Goal: Information Seeking & Learning: Understand process/instructions

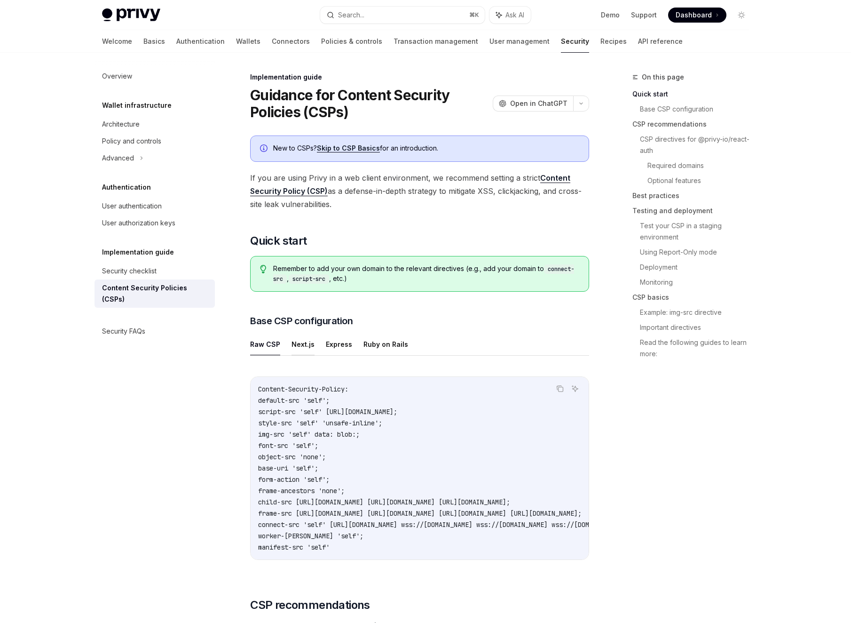
click at [302, 338] on button "Next.js" at bounding box center [303, 344] width 23 height 22
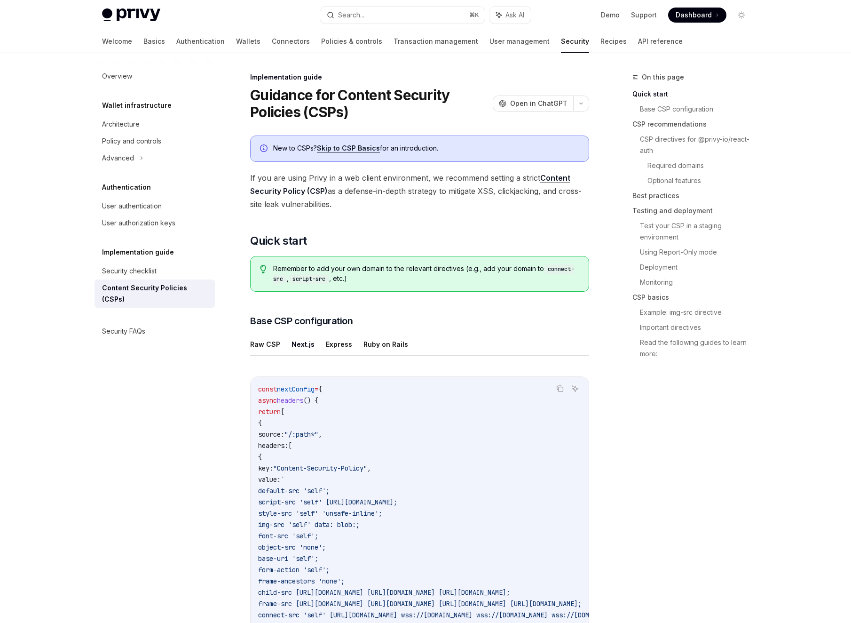
click at [271, 342] on button "Raw CSP" at bounding box center [265, 344] width 30 height 22
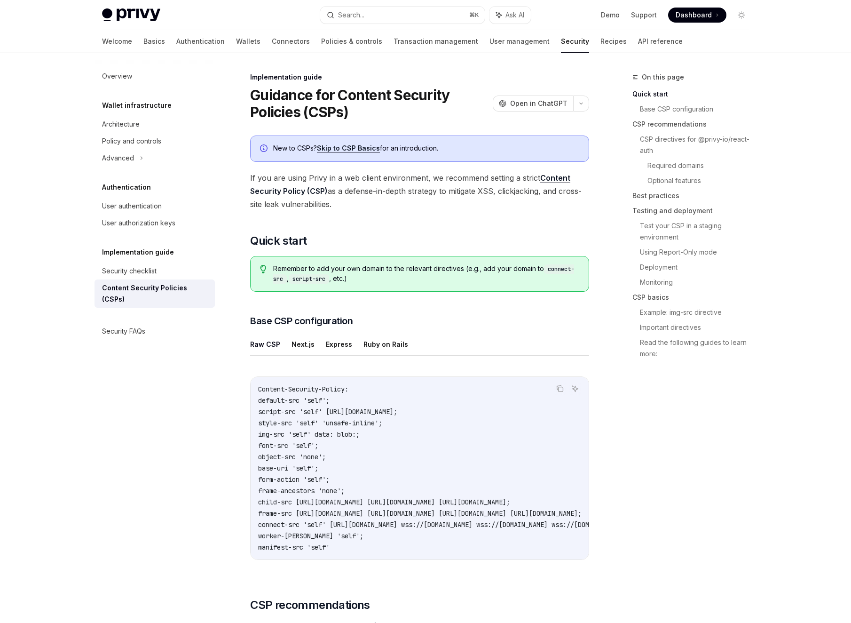
click at [293, 345] on button "Next.js" at bounding box center [303, 344] width 23 height 22
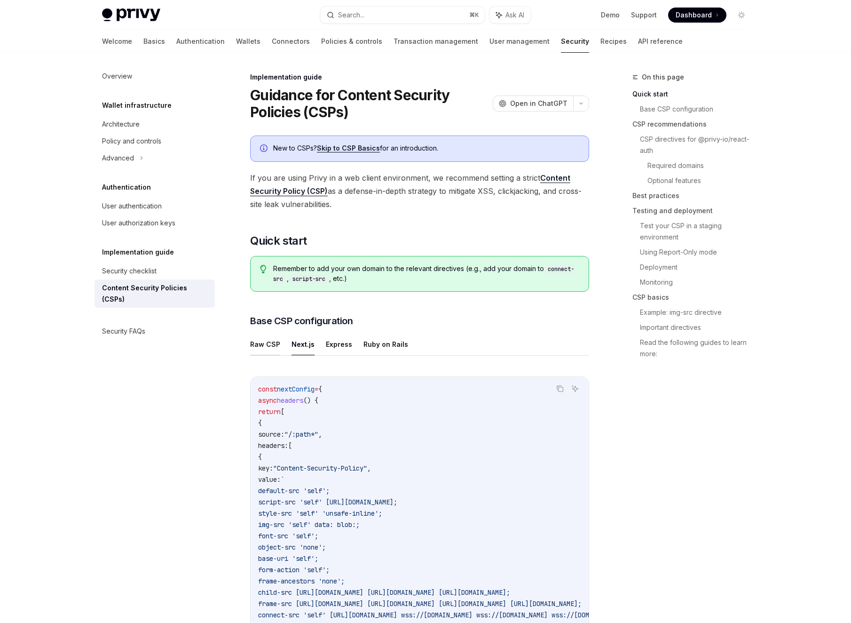
click at [270, 344] on button "Raw CSP" at bounding box center [265, 344] width 30 height 22
type textarea "*"
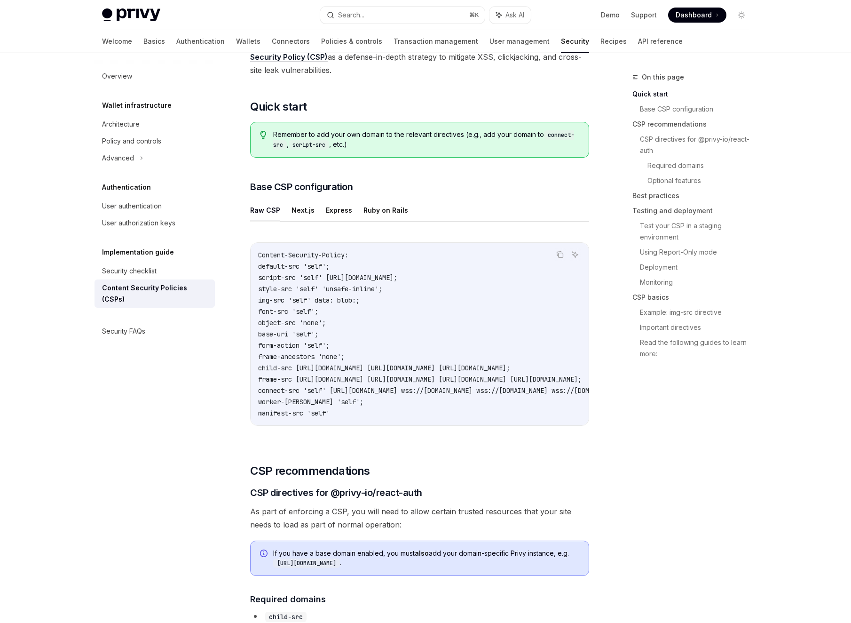
scroll to position [135, 0]
drag, startPoint x: 354, startPoint y: 254, endPoint x: 258, endPoint y: 254, distance: 96.0
click at [258, 254] on code "Content-Security-Policy: default-src 'self'; script-src 'self' https://challeng…" at bounding box center [534, 332] width 553 height 169
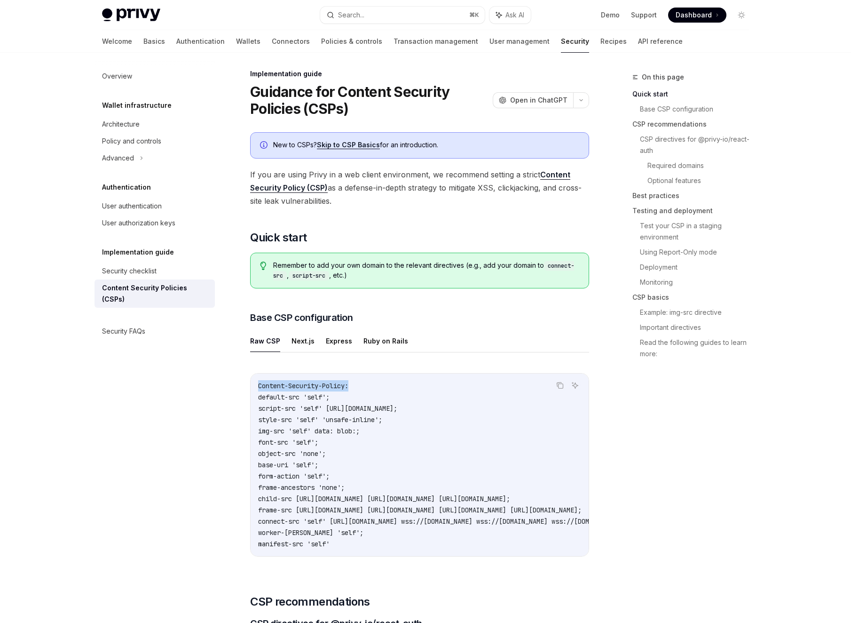
click at [363, 146] on link "Skip to CSP Basics" at bounding box center [348, 145] width 63 height 8
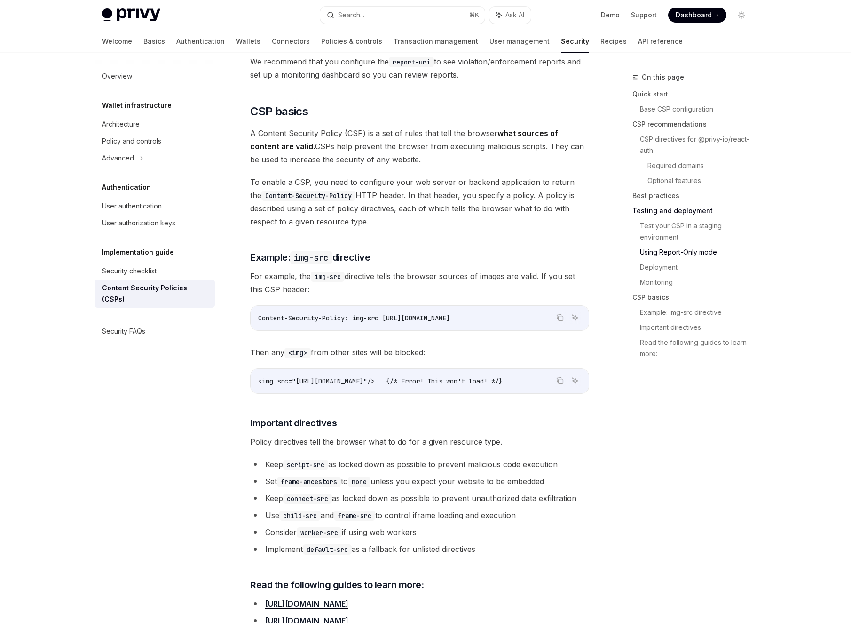
scroll to position [1989, 0]
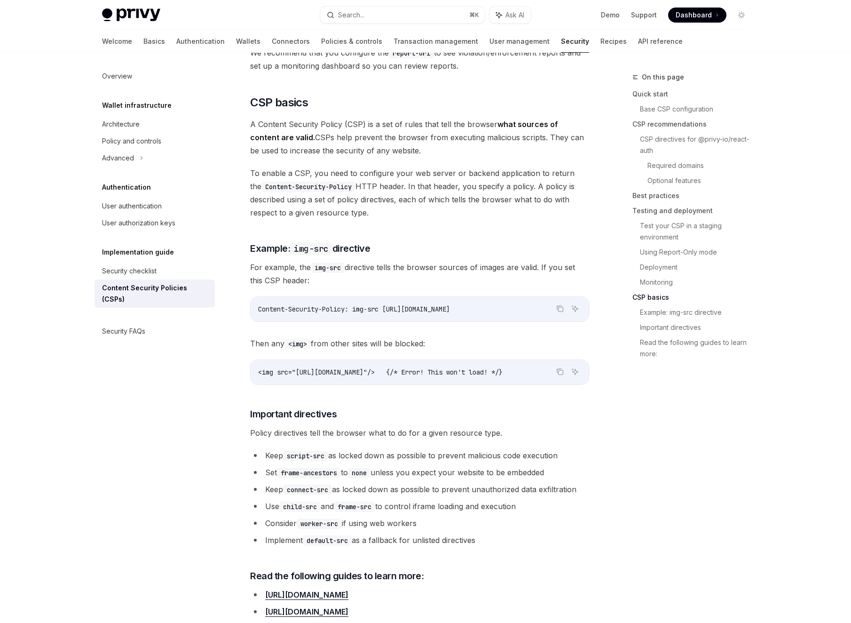
click at [394, 167] on span "To enable a CSP, you need to configure your web server or backend application t…" at bounding box center [419, 193] width 339 height 53
click at [425, 167] on span "To enable a CSP, you need to configure your web server or backend application t…" at bounding box center [419, 193] width 339 height 53
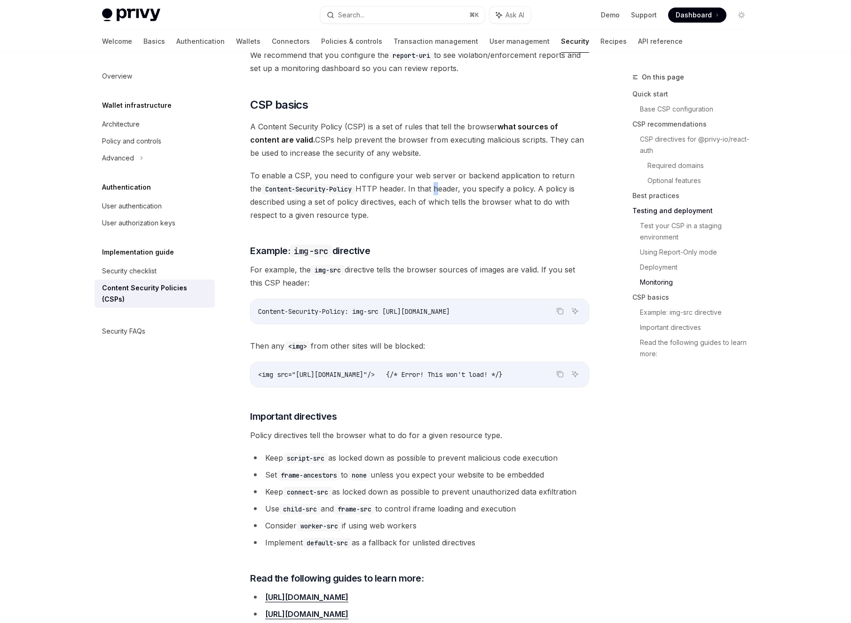
scroll to position [1986, 0]
click at [420, 173] on span "To enable a CSP, you need to configure your web server or backend application t…" at bounding box center [419, 196] width 339 height 53
click at [428, 187] on span "To enable a CSP, you need to configure your web server or backend application t…" at bounding box center [419, 196] width 339 height 53
click at [427, 183] on span "To enable a CSP, you need to configure your web server or backend application t…" at bounding box center [419, 196] width 339 height 53
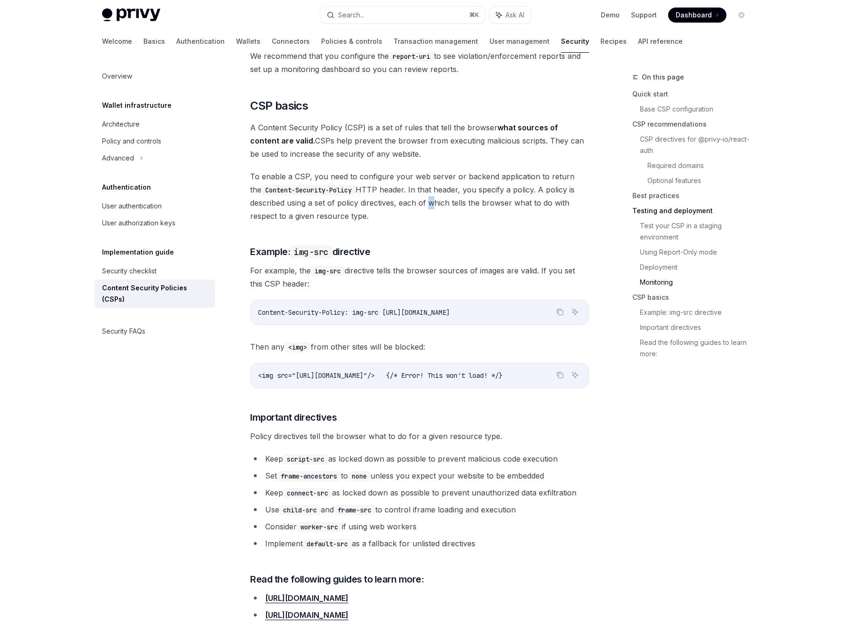
click at [427, 183] on span "To enable a CSP, you need to configure your web server or backend application t…" at bounding box center [419, 196] width 339 height 53
click at [470, 170] on span "To enable a CSP, you need to configure your web server or backend application t…" at bounding box center [419, 196] width 339 height 53
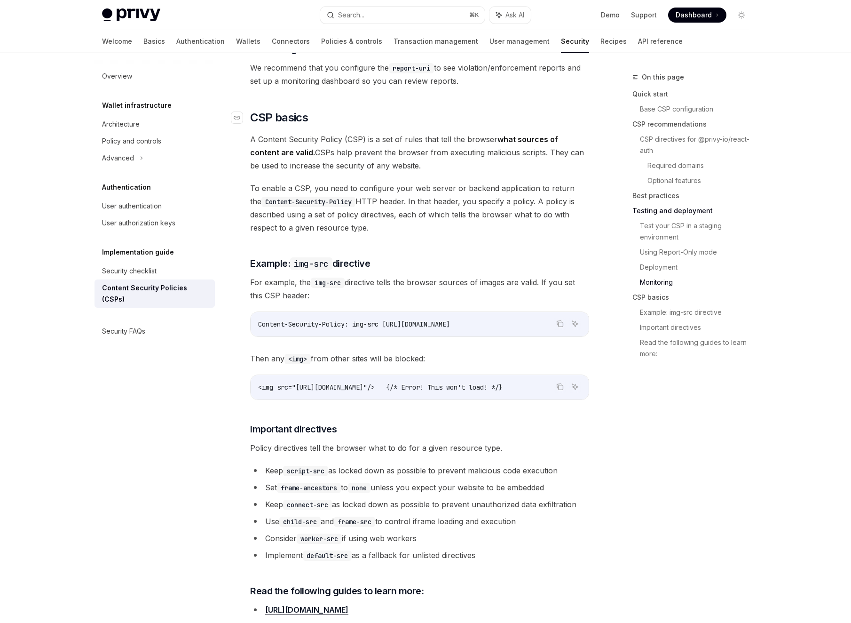
click at [260, 110] on span "CSP basics" at bounding box center [279, 117] width 58 height 15
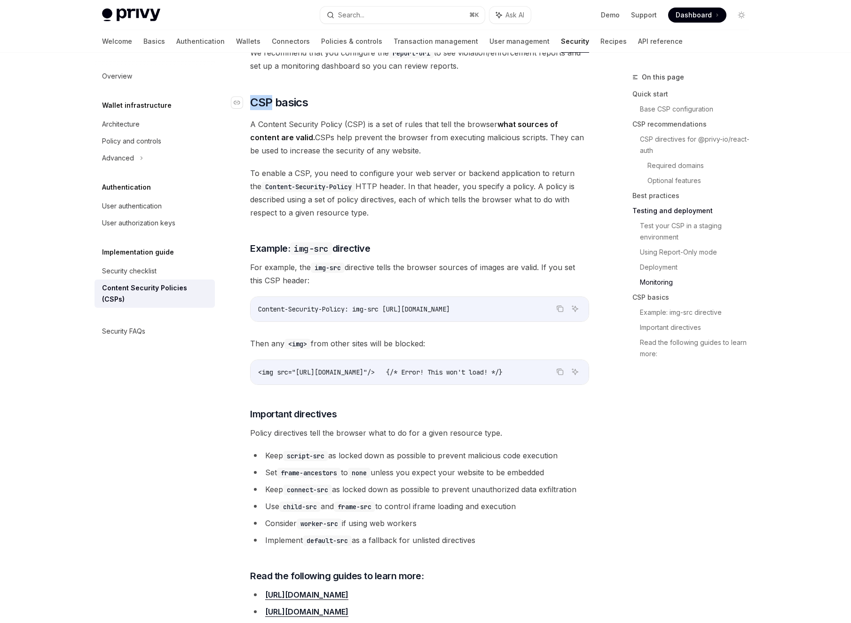
copy span "CSP"
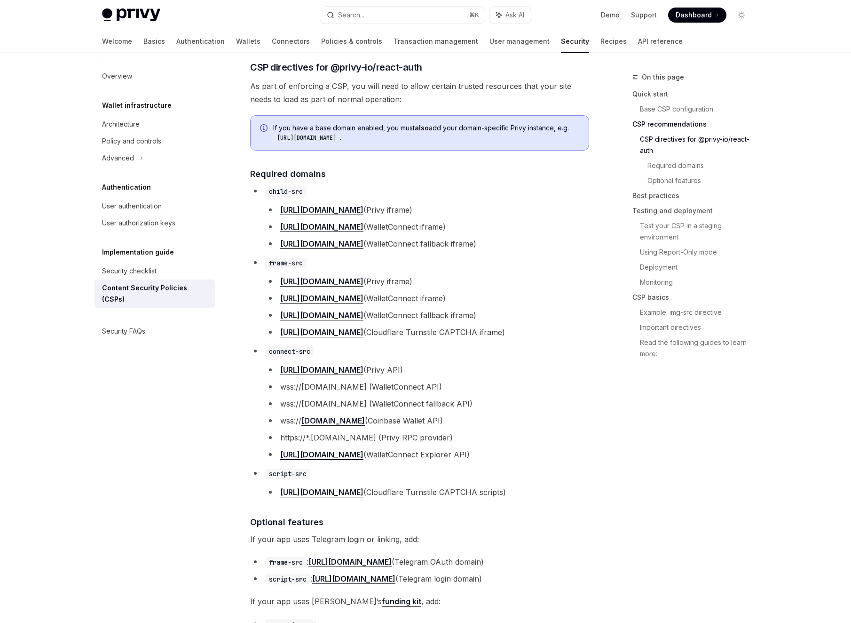
scroll to position [0, 0]
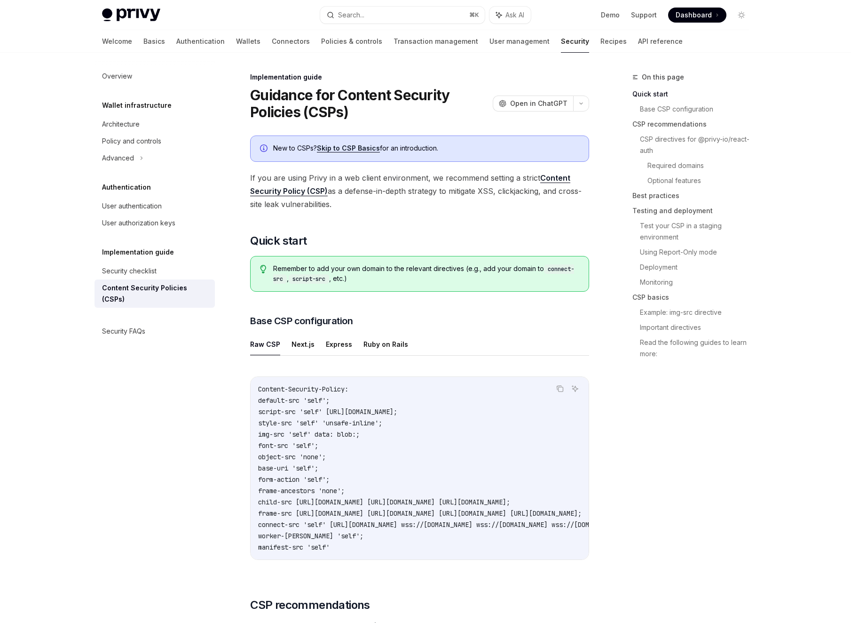
click at [427, 334] on ul "Raw CSP Next.js Express Ruby on Rails" at bounding box center [419, 344] width 339 height 23
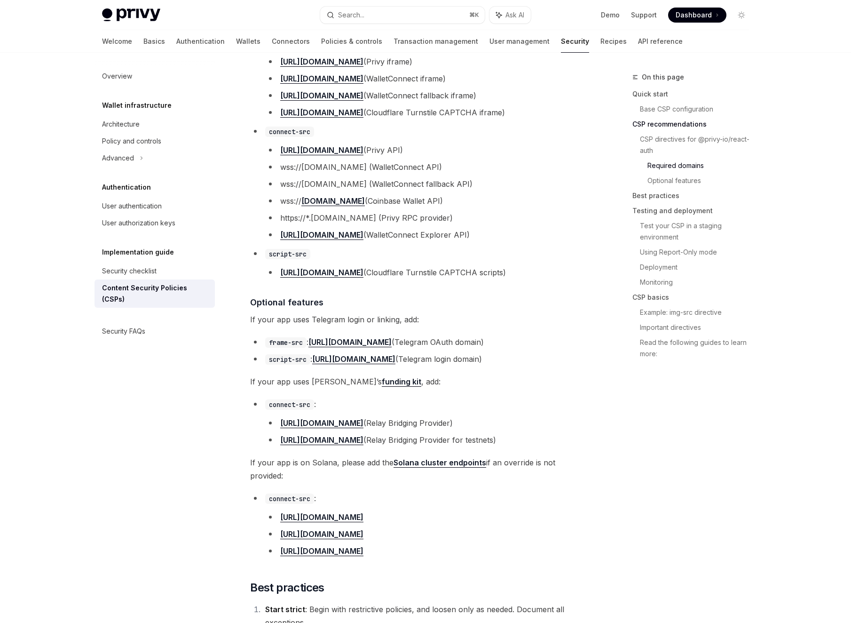
scroll to position [780, 0]
drag, startPoint x: 278, startPoint y: 425, endPoint x: 353, endPoint y: 426, distance: 74.3
click at [353, 426] on li "https://api.relay.link (Relay Bridging Provider)" at bounding box center [427, 421] width 324 height 13
copy link "https://api.relay.link"
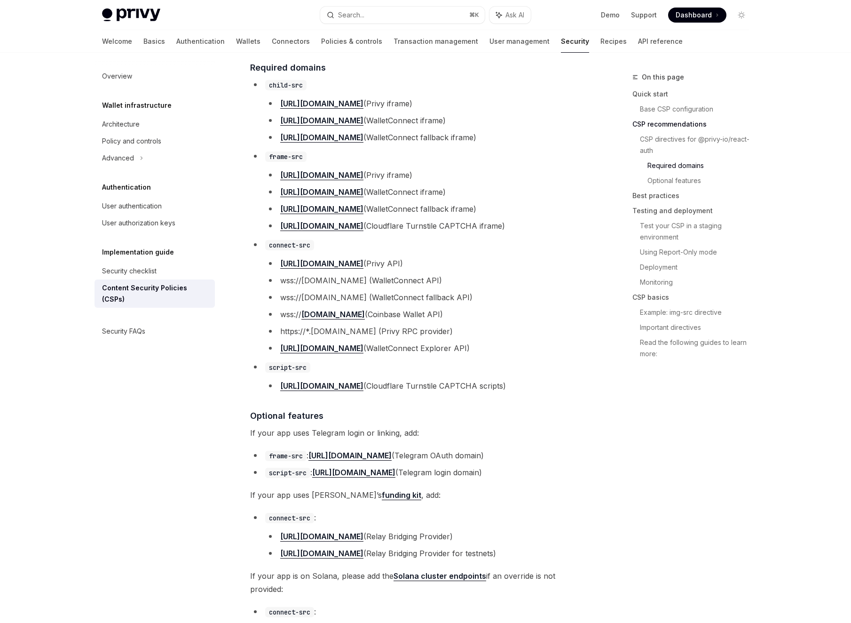
scroll to position [456, 0]
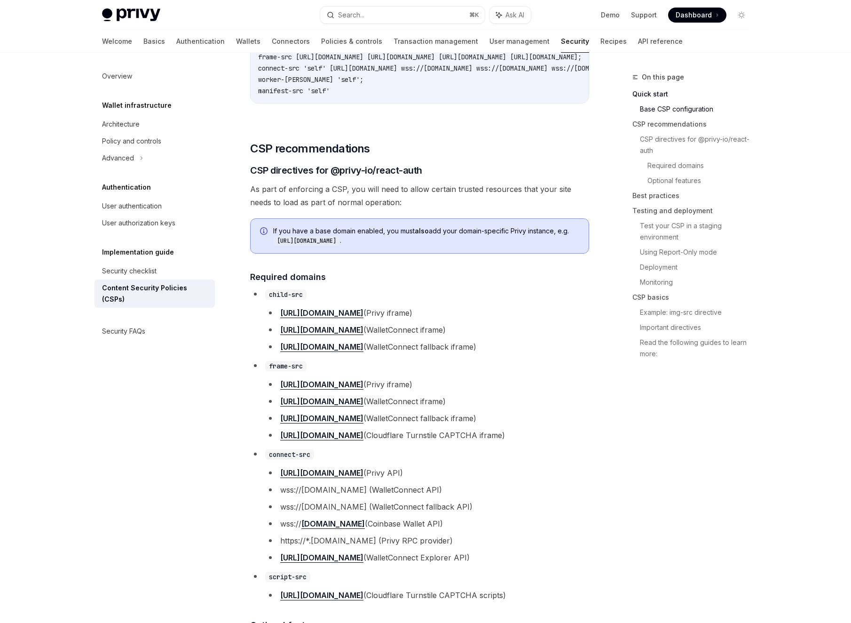
drag, startPoint x: 279, startPoint y: 315, endPoint x: 353, endPoint y: 315, distance: 73.8
click at [353, 315] on li "https://auth.privy.io (Privy iframe)" at bounding box center [427, 312] width 324 height 13
copy link "https://auth.privy.io"
drag, startPoint x: 279, startPoint y: 476, endPoint x: 353, endPoint y: 480, distance: 73.5
click at [353, 479] on li "https://auth.privy.io (Privy API)" at bounding box center [427, 472] width 324 height 13
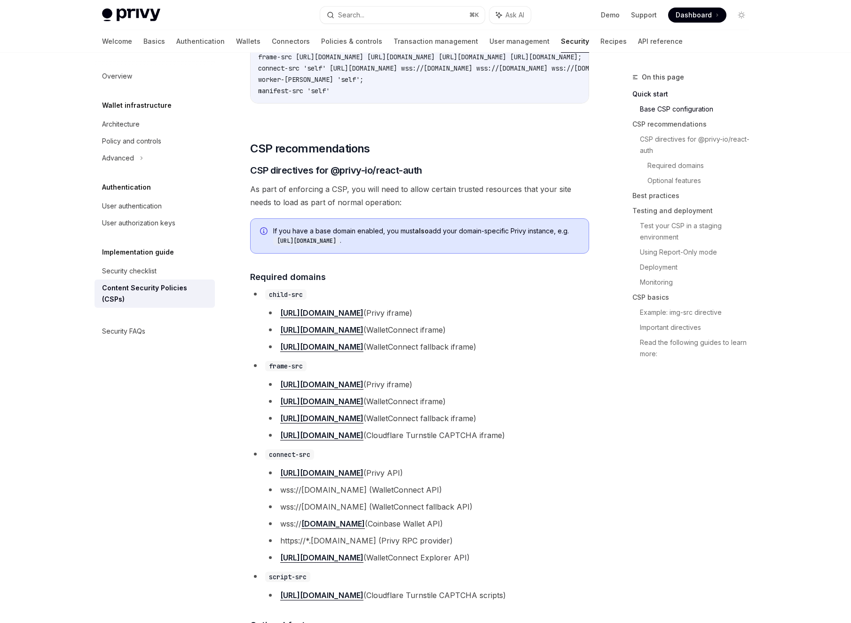
copy link "https://auth.privy.io"
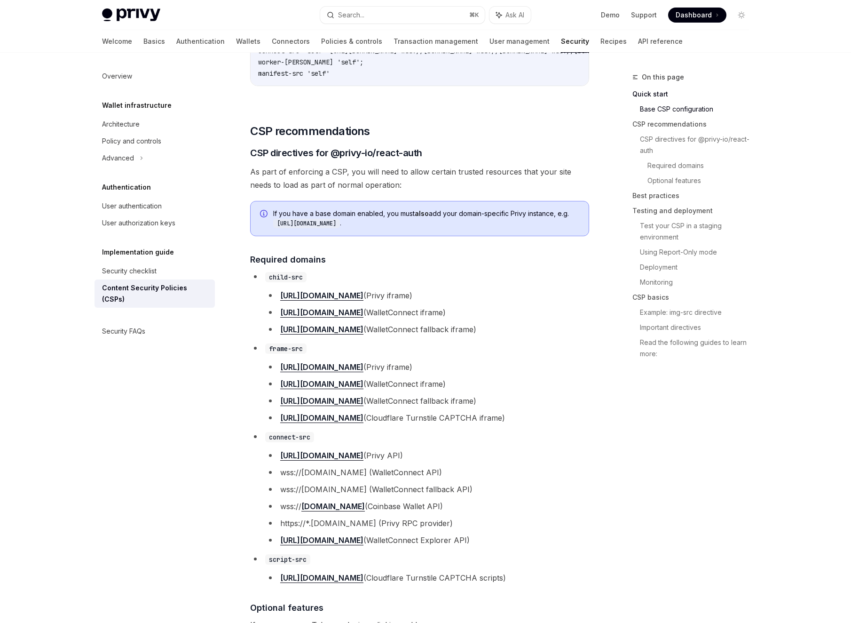
click at [283, 525] on li "https://*.rpc.privy.systems (Privy RPC provider)" at bounding box center [427, 522] width 324 height 13
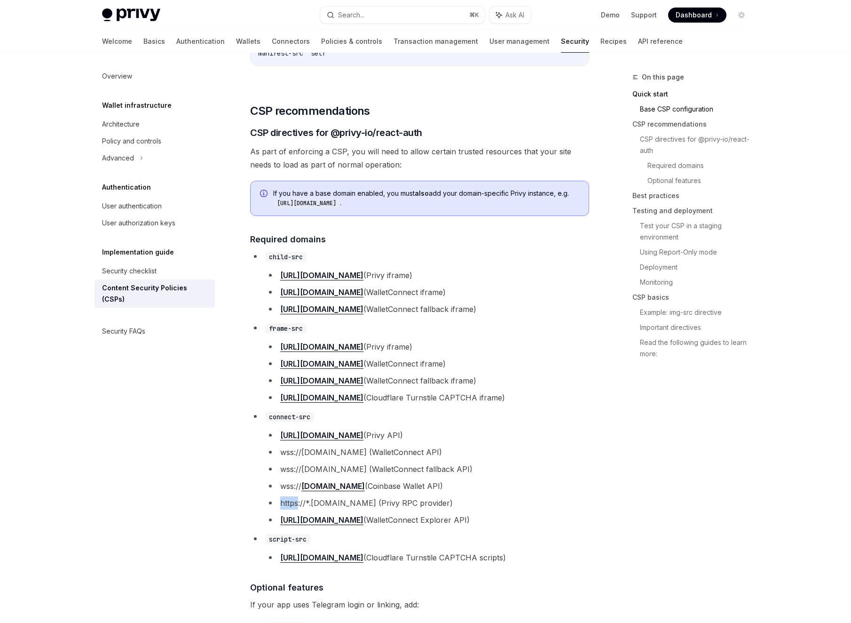
scroll to position [497, 0]
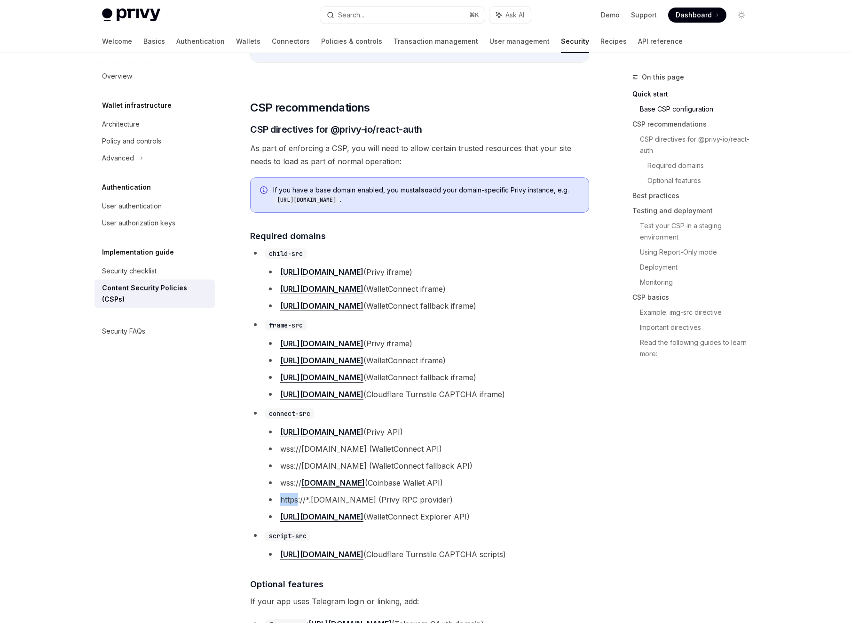
drag, startPoint x: 278, startPoint y: 522, endPoint x: 420, endPoint y: 521, distance: 142.0
click at [420, 521] on li "https://explorer-api.walletconnect.com (WalletConnect Explorer API)" at bounding box center [427, 516] width 324 height 13
copy link "https://explorer-api.walletconnect.com"
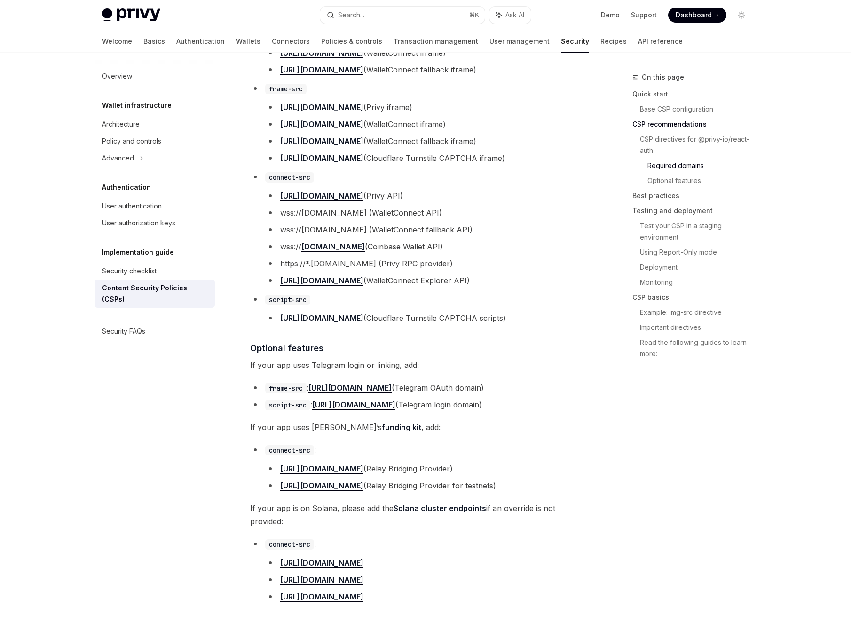
scroll to position [734, 0]
drag, startPoint x: 279, startPoint y: 472, endPoint x: 355, endPoint y: 473, distance: 75.7
click at [355, 473] on li "https://api.relay.link (Relay Bridging Provider)" at bounding box center [427, 467] width 324 height 13
click at [282, 302] on code "script-src" at bounding box center [287, 299] width 45 height 10
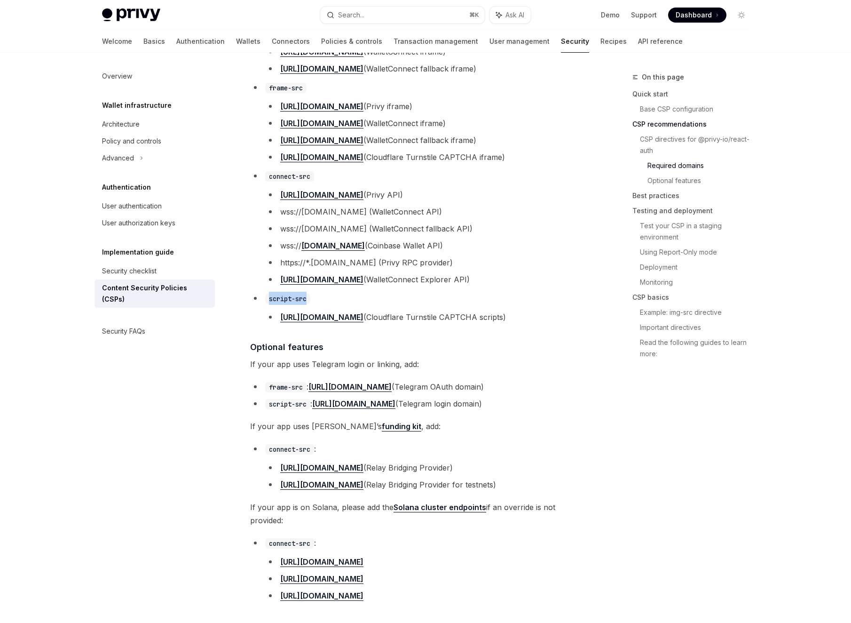
copy code "script-src"
drag, startPoint x: 279, startPoint y: 472, endPoint x: 354, endPoint y: 472, distance: 74.8
click at [354, 472] on li "https://api.relay.link (Relay Bridging Provider)" at bounding box center [427, 467] width 324 height 13
copy link "https://api.relay.link"
drag, startPoint x: 385, startPoint y: 491, endPoint x: 278, endPoint y: 491, distance: 107.7
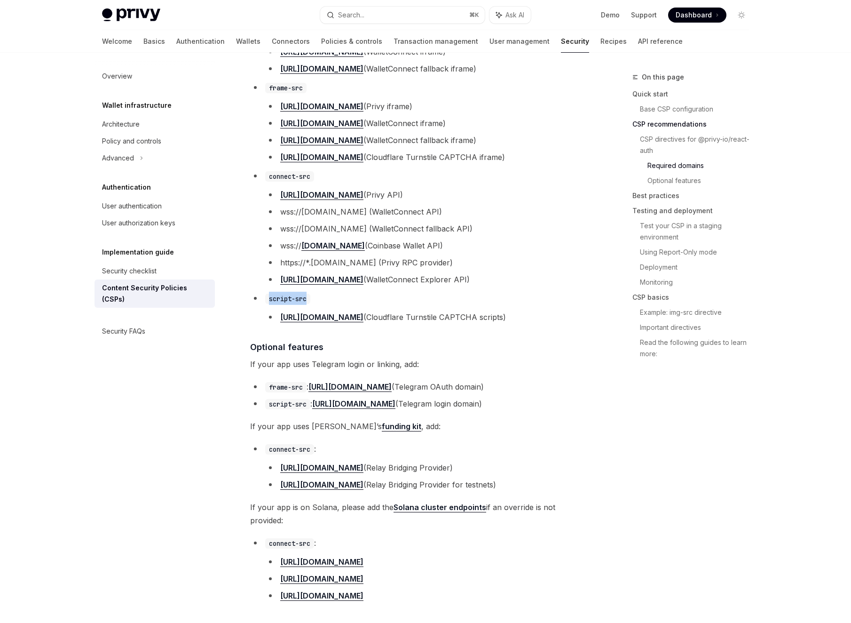
click at [278, 491] on li "https://api.testnets.relay.link (Relay Bridging Provider for testnets)" at bounding box center [427, 484] width 324 height 13
copy link "https://api.testnets.relay.link"
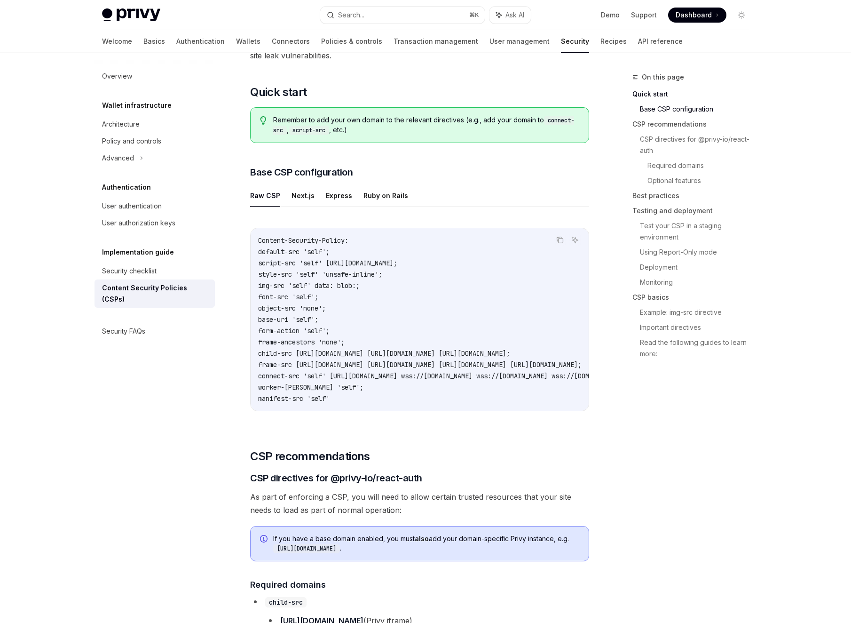
scroll to position [0, 0]
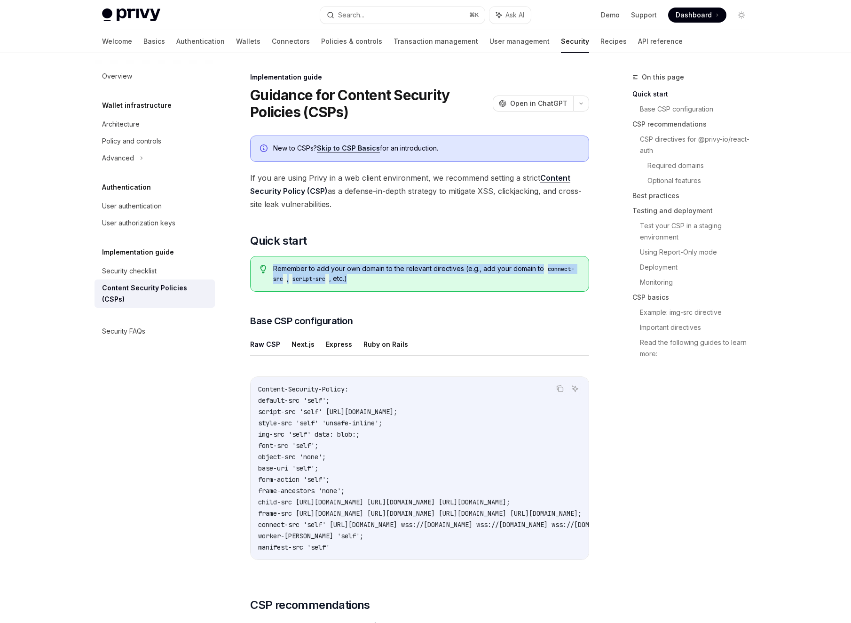
drag, startPoint x: 371, startPoint y: 278, endPoint x: 269, endPoint y: 269, distance: 102.5
click at [269, 269] on div "Remember to add your own domain to the relevant directives (e.g., add your doma…" at bounding box center [419, 274] width 339 height 36
copy span "Remember to add your own domain to the relevant directives (e.g., add your doma…"
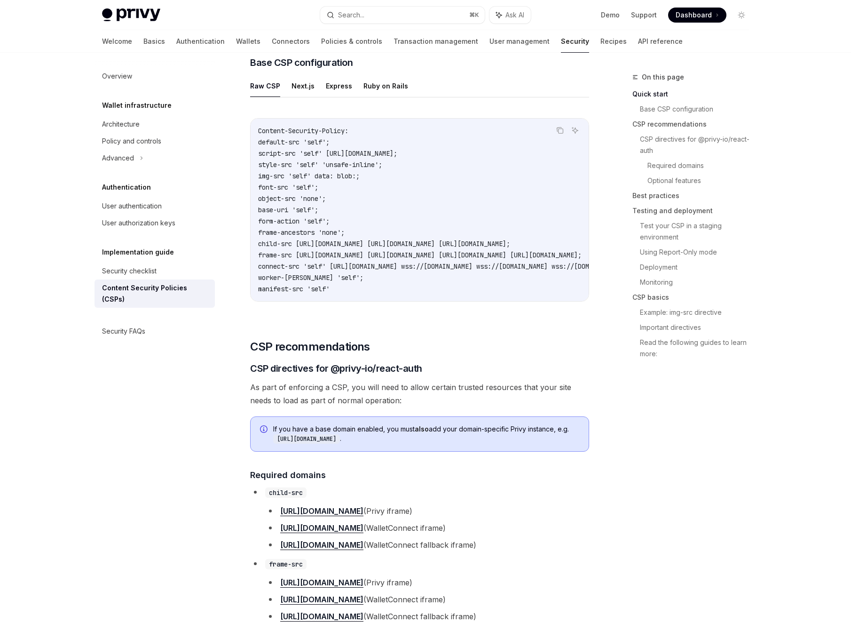
scroll to position [265, 0]
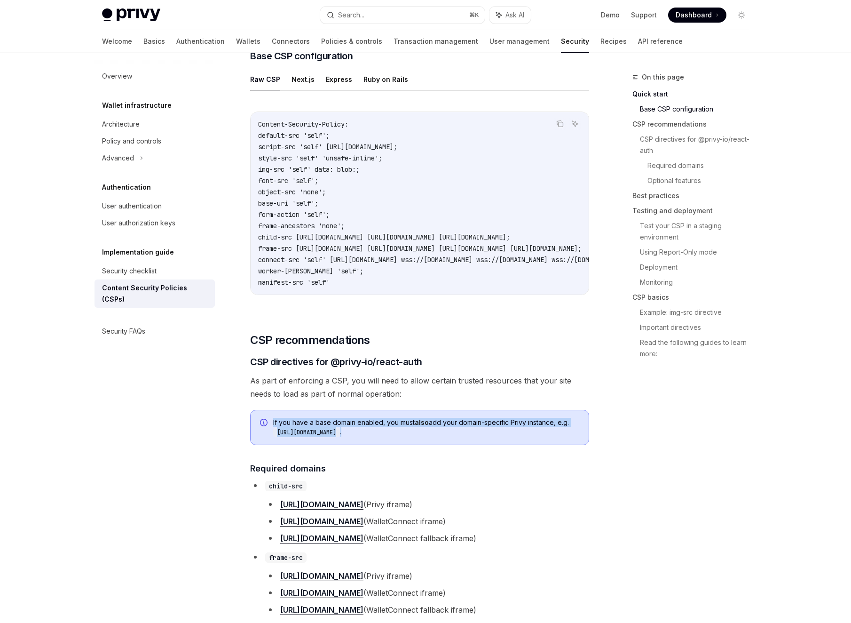
drag, startPoint x: 420, startPoint y: 437, endPoint x: 265, endPoint y: 424, distance: 154.8
click at [265, 424] on div "If you have a base domain enabled, you must also add your domain-specific Privy…" at bounding box center [419, 427] width 339 height 35
copy span "If you have a base domain enabled, you must also add your domain-specific Privy…"
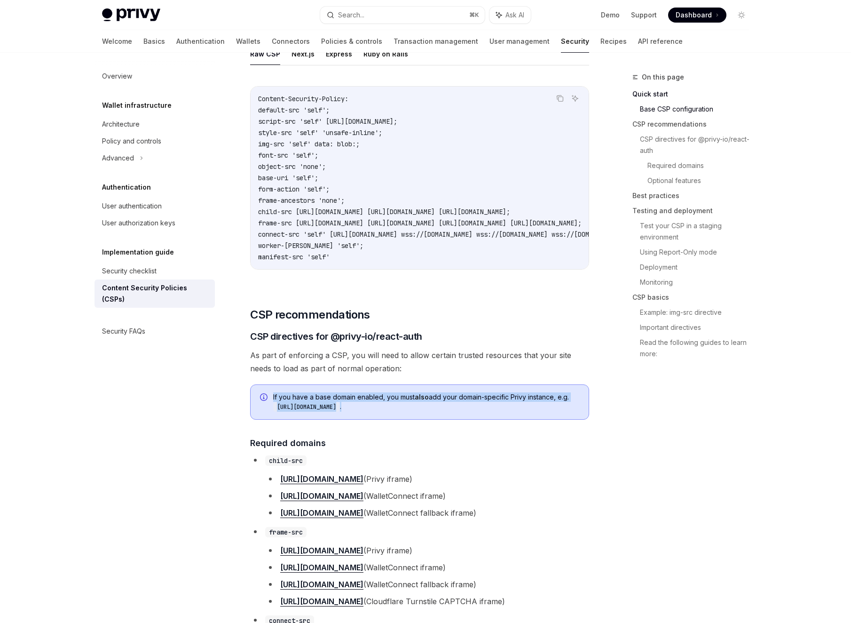
scroll to position [291, 0]
click at [390, 368] on span "As part of enforcing a CSP, you will need to allow certain trusted resources th…" at bounding box center [419, 361] width 339 height 26
click at [364, 368] on span "As part of enforcing a CSP, you will need to allow certain trusted resources th…" at bounding box center [419, 361] width 339 height 26
click at [404, 368] on span "As part of enforcing a CSP, you will need to allow certain trusted resources th…" at bounding box center [419, 361] width 339 height 26
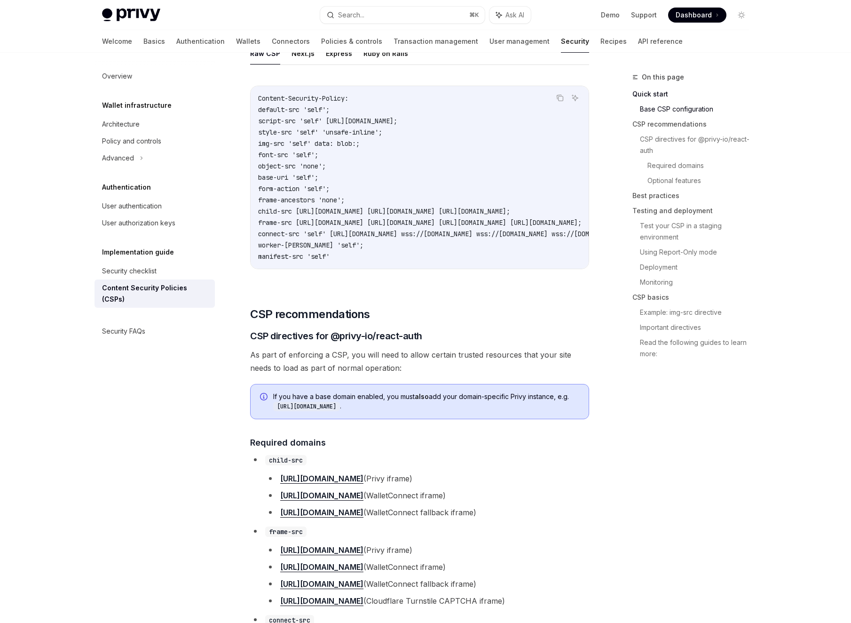
click at [373, 370] on span "As part of enforcing a CSP, you will need to allow certain trusted resources th…" at bounding box center [419, 361] width 339 height 26
click at [381, 370] on span "As part of enforcing a CSP, you will need to allow certain trusted resources th…" at bounding box center [419, 361] width 339 height 26
click at [361, 370] on span "As part of enforcing a CSP, you will need to allow certain trusted resources th…" at bounding box center [419, 361] width 339 height 26
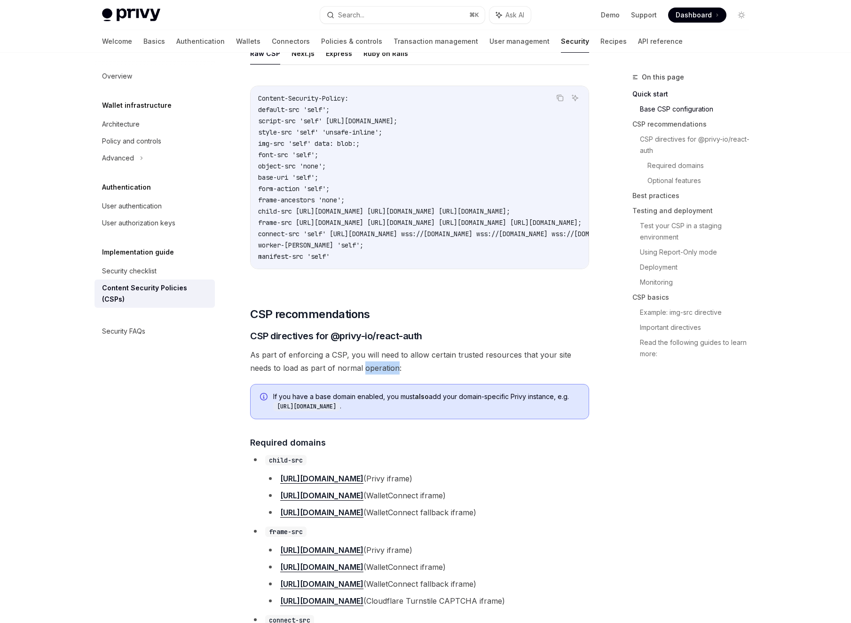
click at [374, 371] on span "As part of enforcing a CSP, you will need to allow certain trusted resources th…" at bounding box center [419, 361] width 339 height 26
click at [358, 371] on span "As part of enforcing a CSP, you will need to allow certain trusted resources th…" at bounding box center [419, 361] width 339 height 26
drag, startPoint x: 358, startPoint y: 371, endPoint x: 373, endPoint y: 371, distance: 15.1
click at [358, 371] on span "As part of enforcing a CSP, you will need to allow certain trusted resources th…" at bounding box center [419, 361] width 339 height 26
click at [392, 371] on span "As part of enforcing a CSP, you will need to allow certain trusted resources th…" at bounding box center [419, 361] width 339 height 26
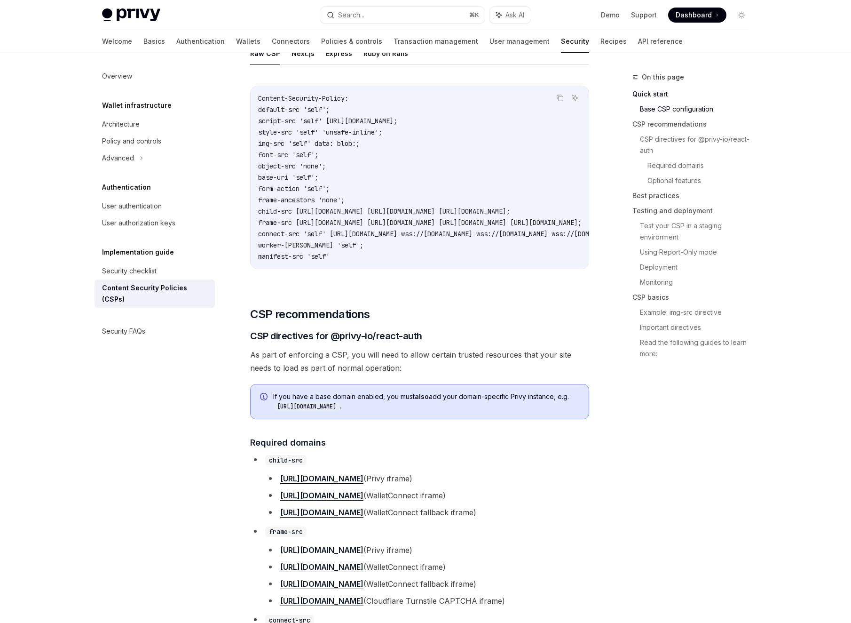
click at [365, 371] on span "As part of enforcing a CSP, you will need to allow certain trusted resources th…" at bounding box center [419, 361] width 339 height 26
click at [393, 371] on span "As part of enforcing a CSP, you will need to allow certain trusted resources th…" at bounding box center [419, 361] width 339 height 26
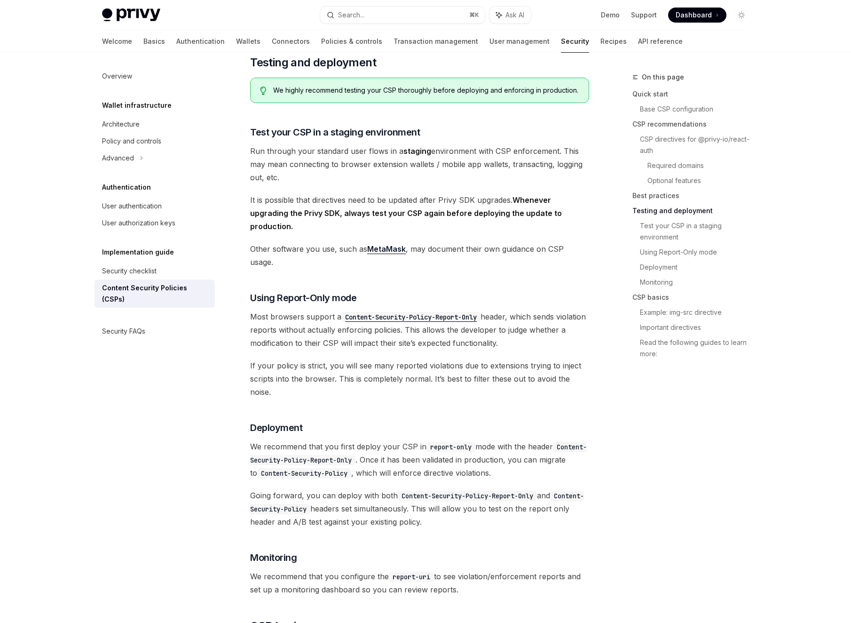
scroll to position [1464, 0]
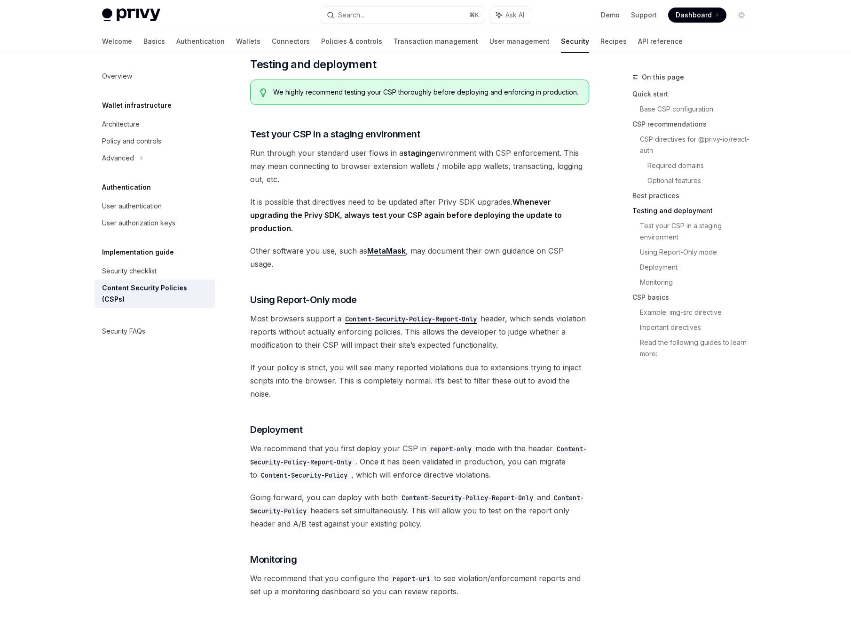
click at [388, 213] on span "It is possible that directives need to be updated after Privy SDK upgrades. Whe…" at bounding box center [419, 215] width 339 height 40
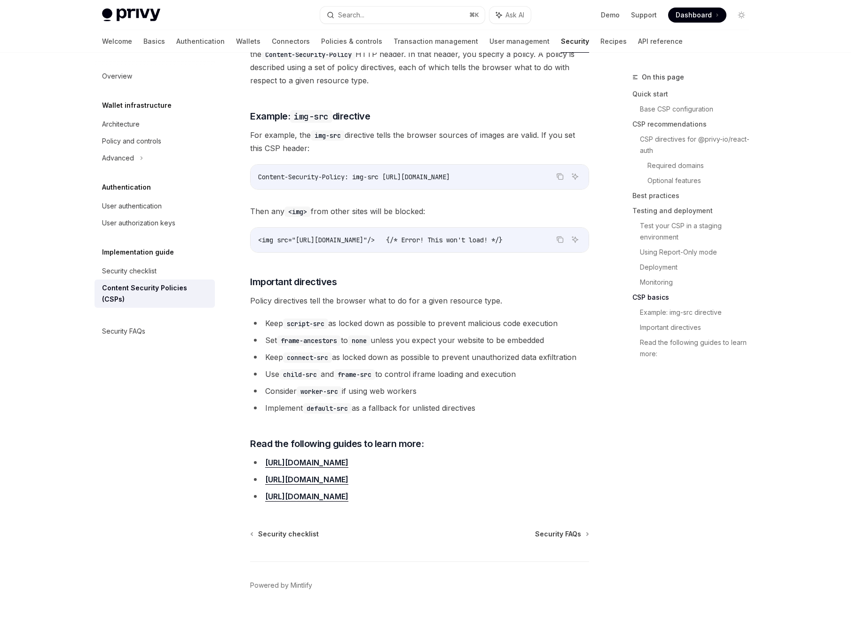
scroll to position [179, 0]
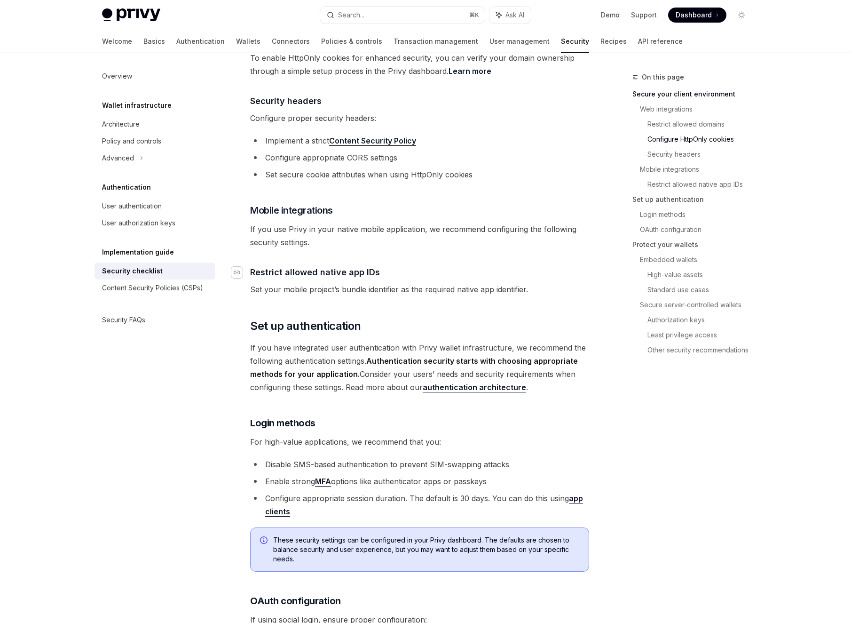
scroll to position [513, 0]
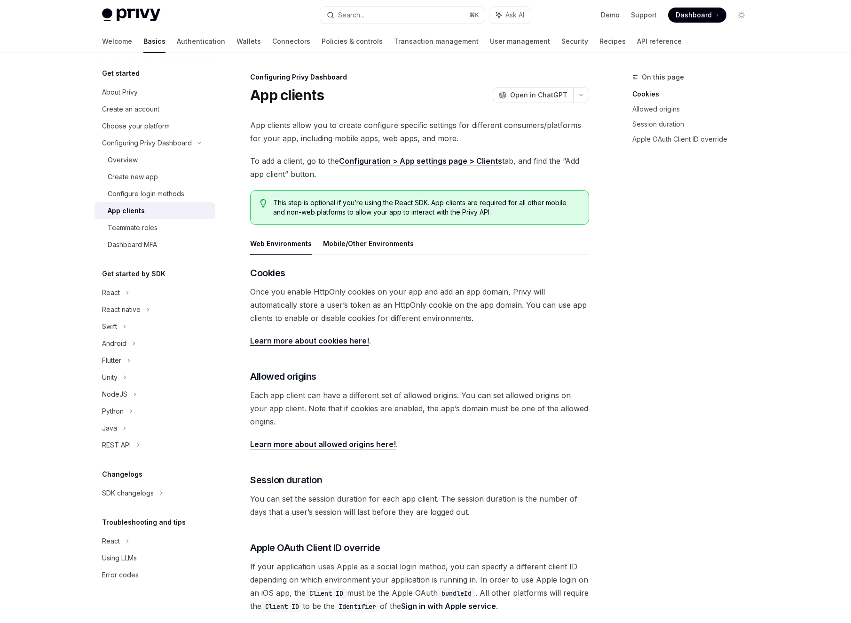
click at [325, 157] on span "To add a client, go to the Configuration > App settings page > Clients tab, and…" at bounding box center [419, 167] width 339 height 26
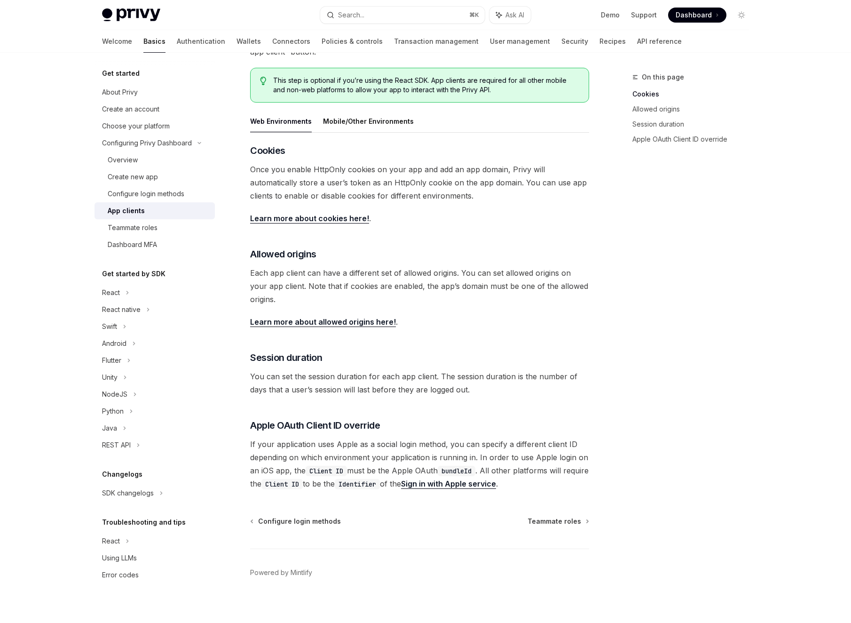
scroll to position [129, 0]
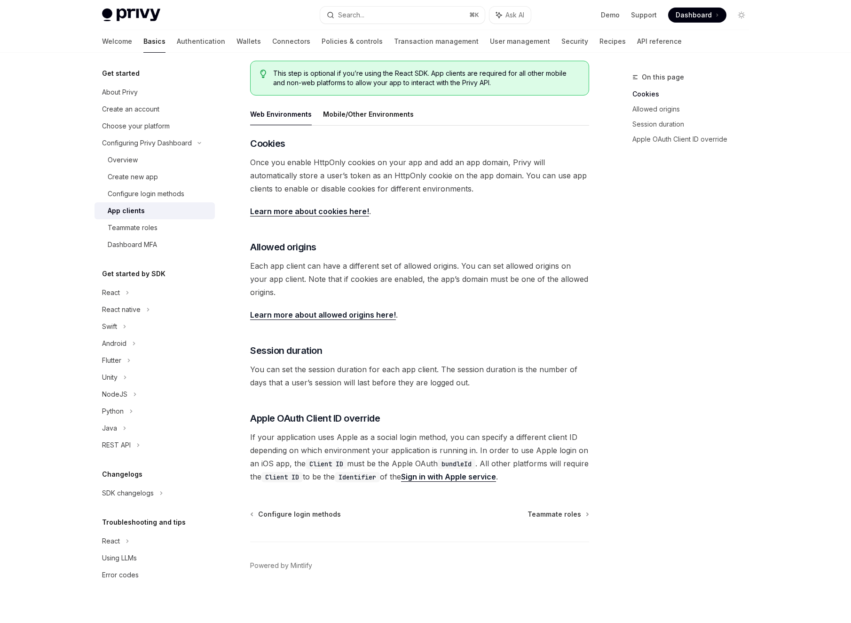
click at [435, 280] on span "Each app client can have a different set of allowed origins. You can set allowe…" at bounding box center [419, 279] width 339 height 40
click at [487, 280] on span "Each app client can have a different set of allowed origins. You can set allowe…" at bounding box center [419, 279] width 339 height 40
click at [527, 280] on span "Each app client can have a different set of allowed origins. You can set allowe…" at bounding box center [419, 279] width 339 height 40
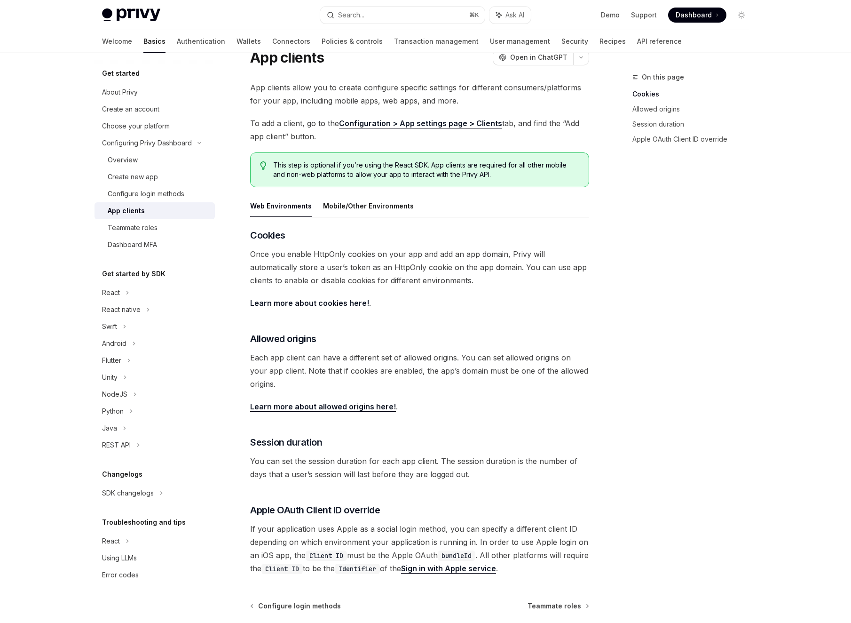
scroll to position [0, 0]
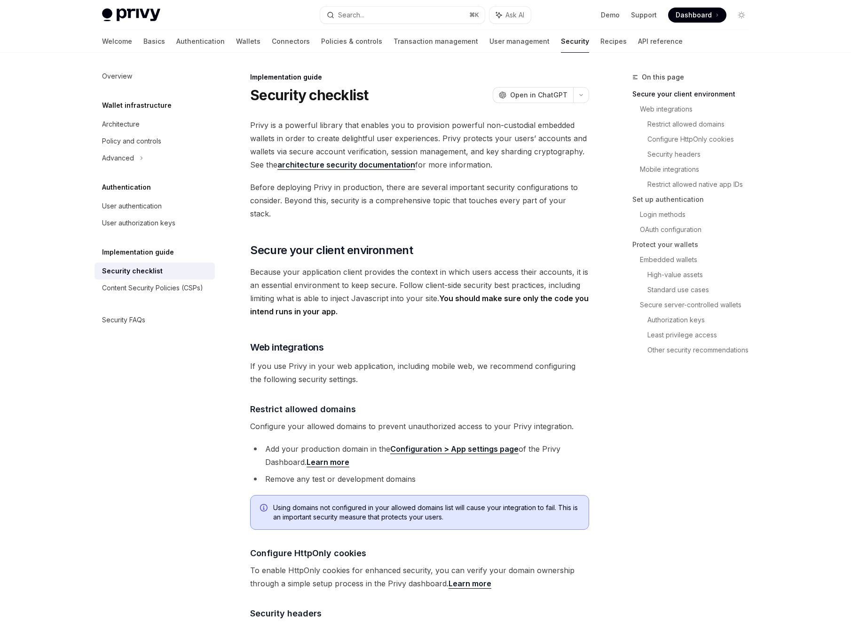
click at [314, 200] on span "Before deploying Privy in production, there are several important security conf…" at bounding box center [419, 201] width 339 height 40
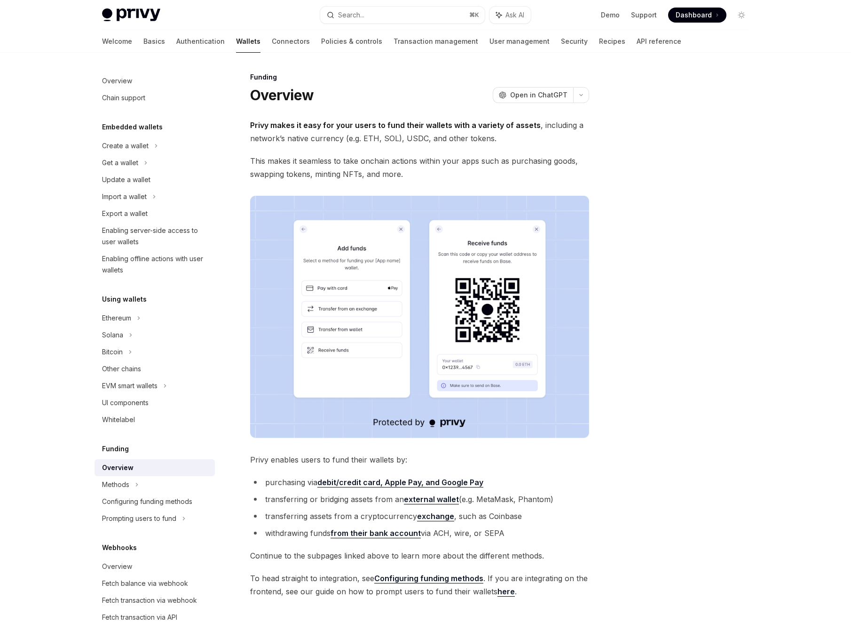
scroll to position [115, 0]
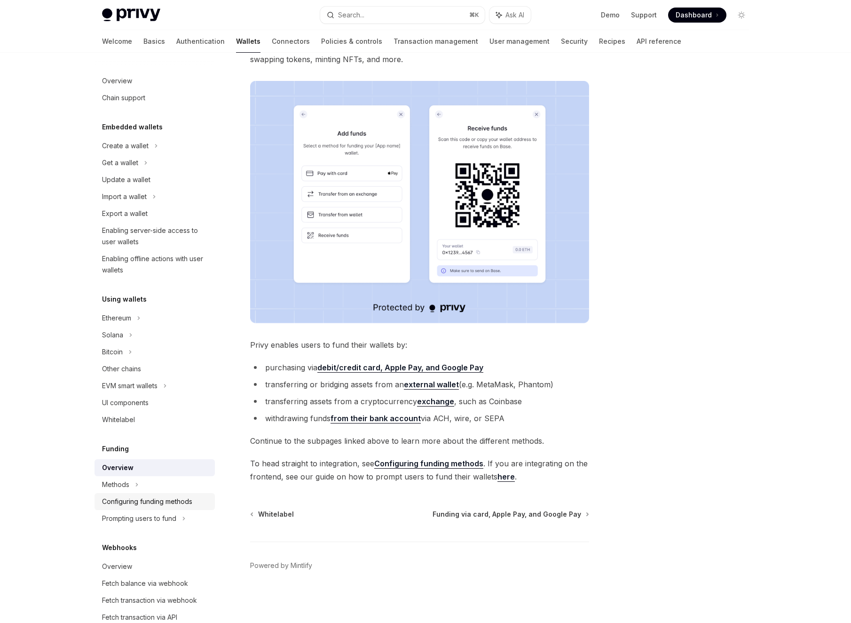
click at [168, 502] on div "Configuring funding methods" at bounding box center [147, 501] width 90 height 11
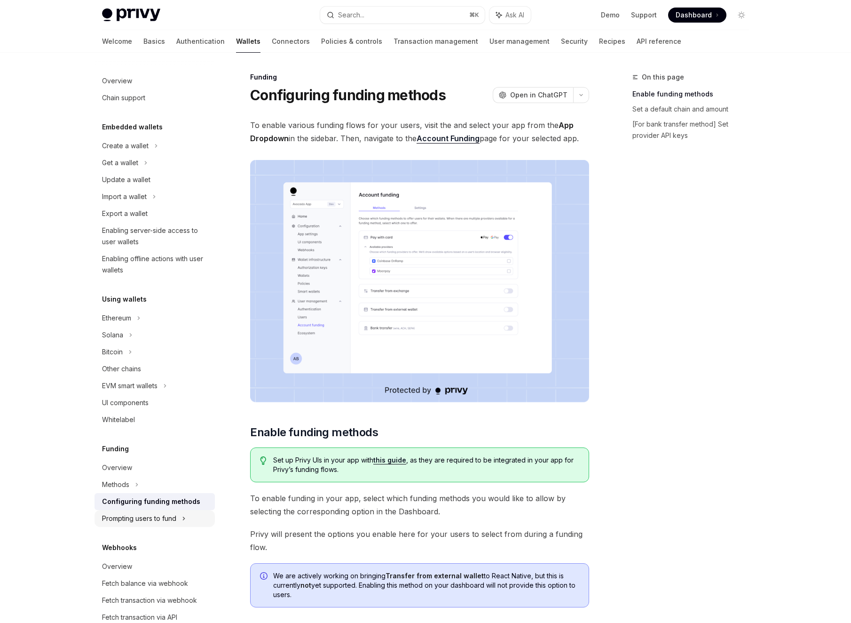
click at [147, 202] on div "Prompting users to fund" at bounding box center [124, 196] width 45 height 11
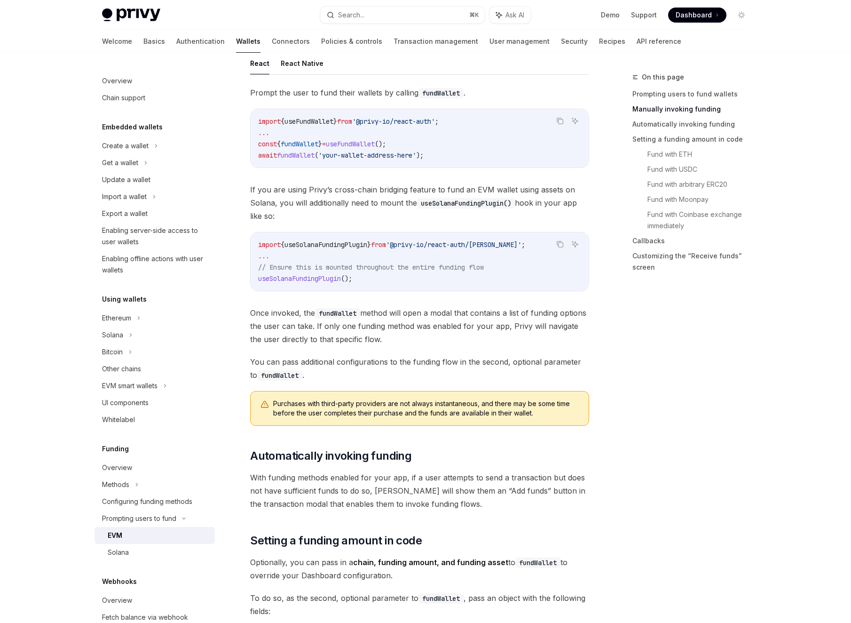
scroll to position [307, 0]
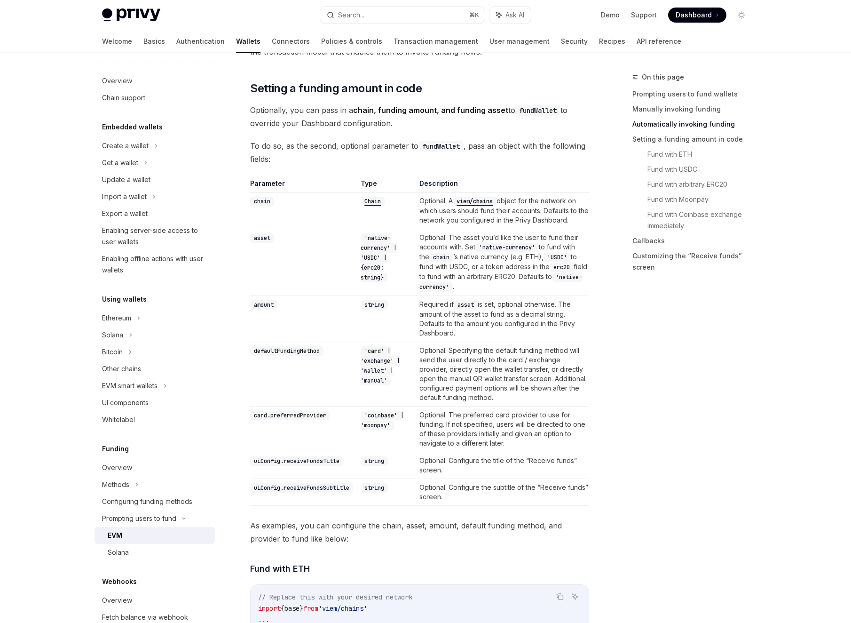
scroll to position [781, 0]
click at [133, 19] on img at bounding box center [131, 14] width 58 height 13
type textarea "*"
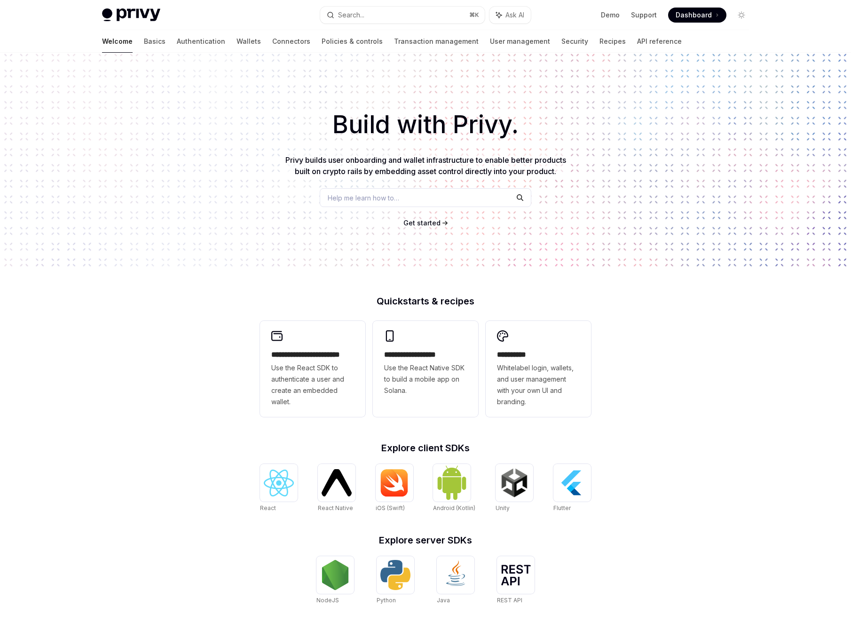
click at [700, 19] on link "Dashboard" at bounding box center [697, 15] width 58 height 15
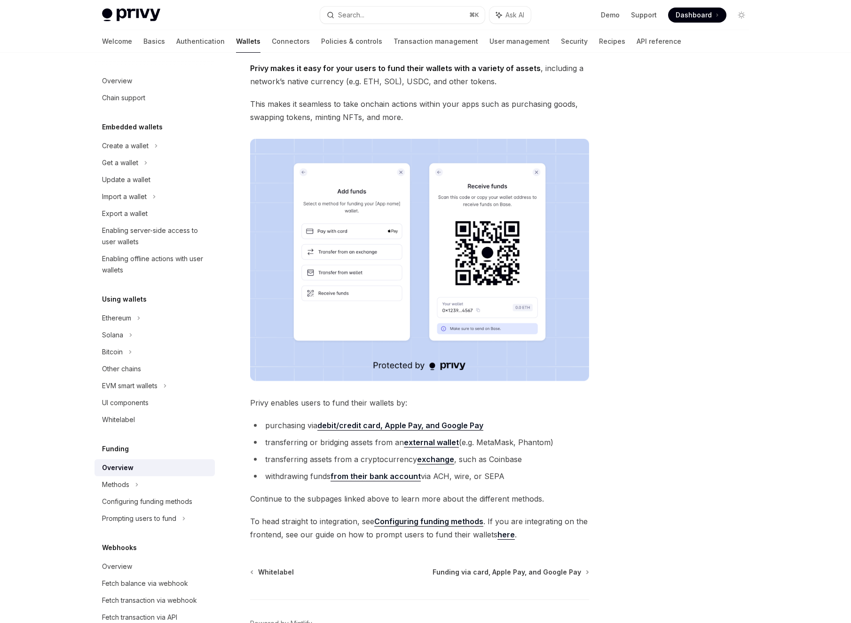
scroll to position [115, 0]
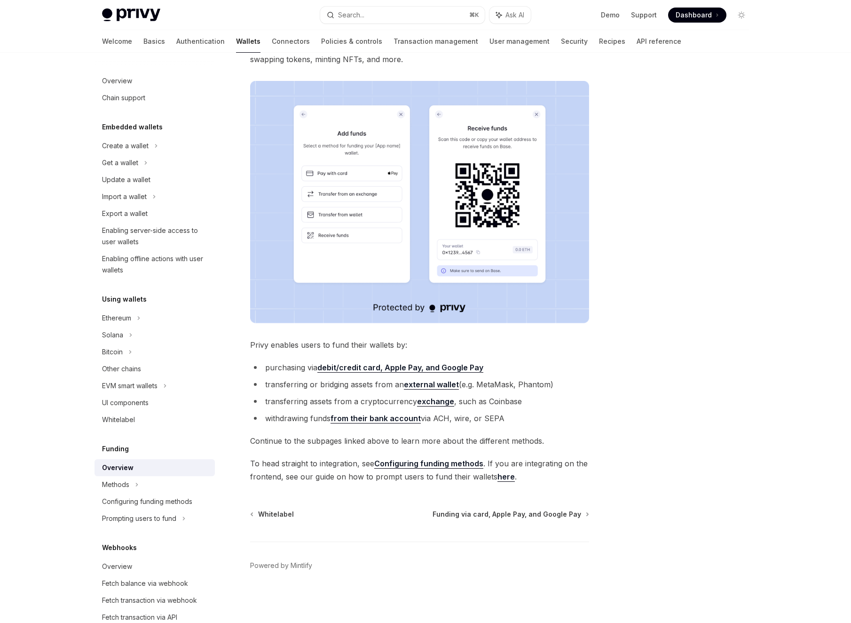
click at [345, 470] on span "To head straight to integration, see Configuring funding methods . If you are i…" at bounding box center [419, 470] width 339 height 26
click at [128, 168] on div "Methods" at bounding box center [120, 162] width 36 height 11
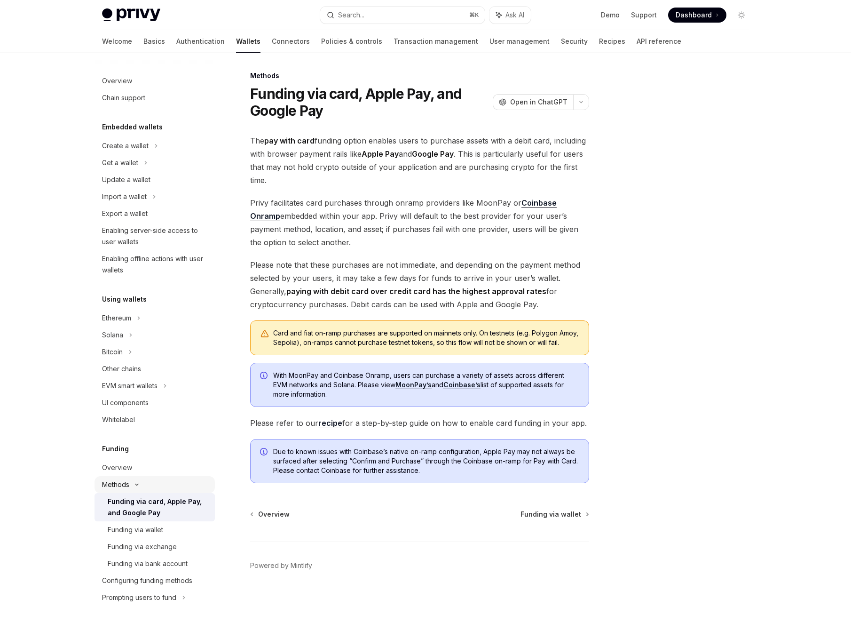
scroll to position [11, 0]
click at [333, 424] on link "recipe" at bounding box center [330, 423] width 24 height 10
click at [120, 470] on div "Overview" at bounding box center [117, 467] width 30 height 11
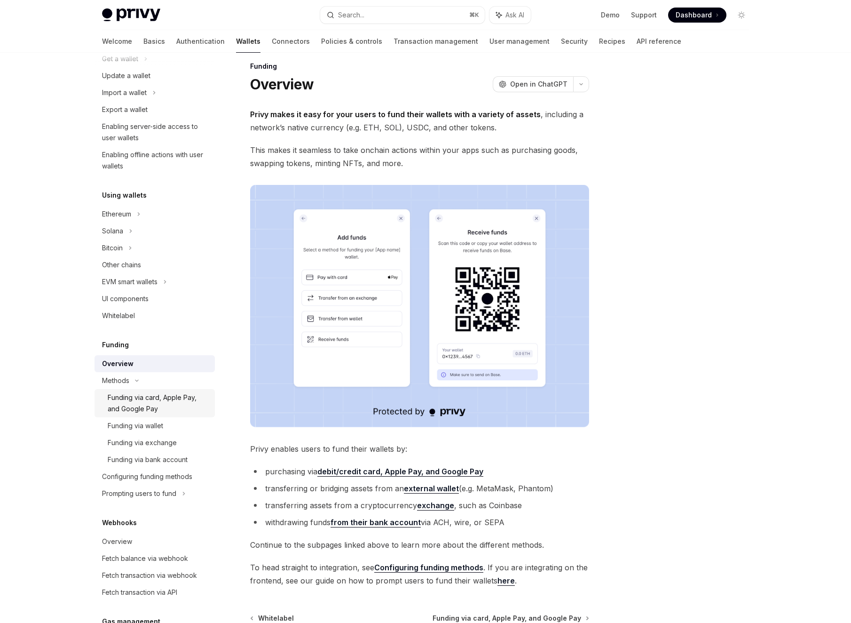
scroll to position [104, 0]
click at [134, 407] on div "Funding via card, Apple Pay, and Google Pay" at bounding box center [159, 402] width 102 height 23
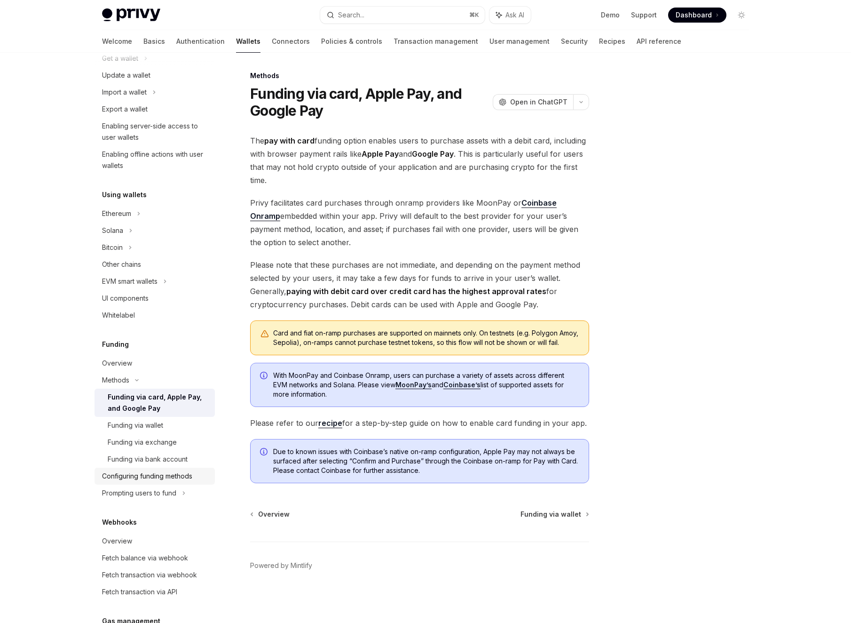
click at [165, 479] on div "Configuring funding methods" at bounding box center [147, 475] width 90 height 11
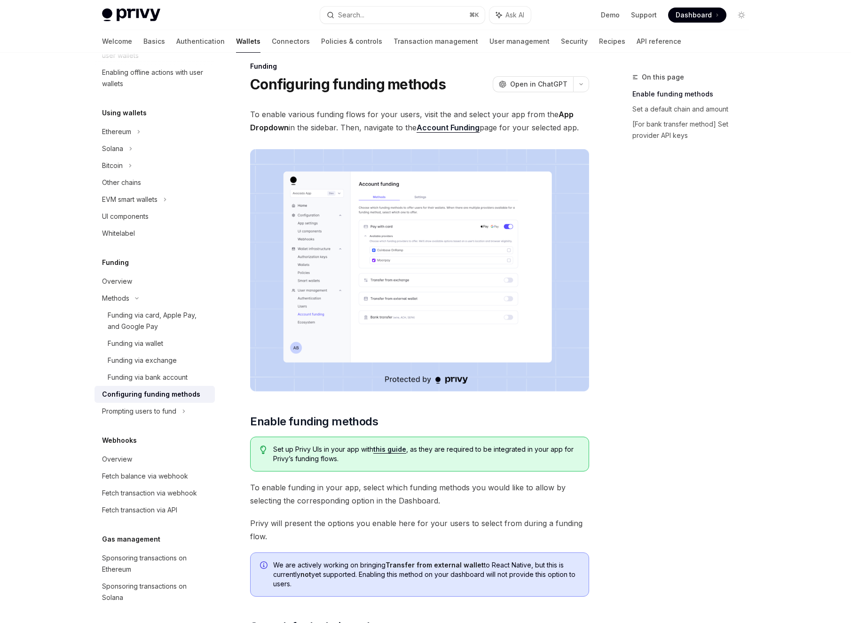
scroll to position [189, 0]
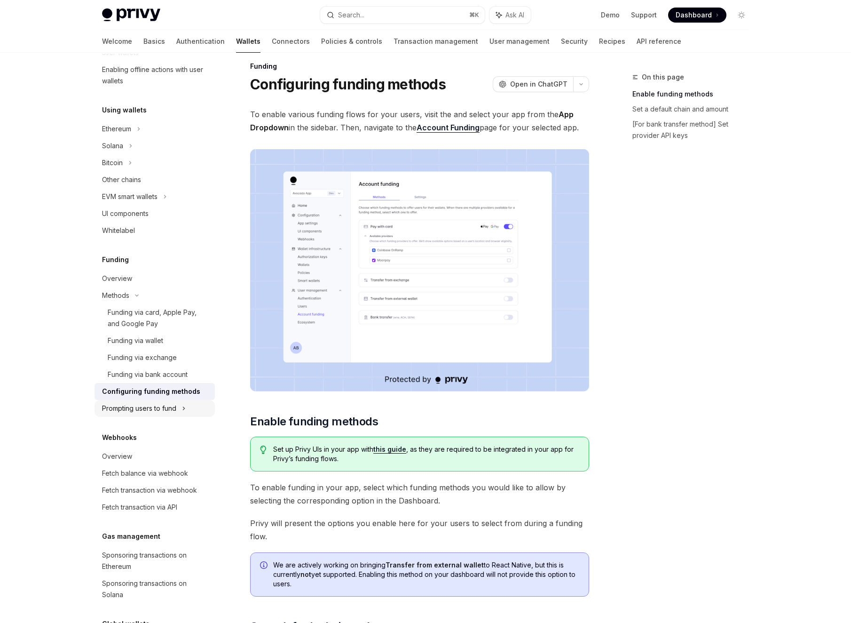
click at [147, 13] on div "Prompting users to fund" at bounding box center [124, 7] width 45 height 11
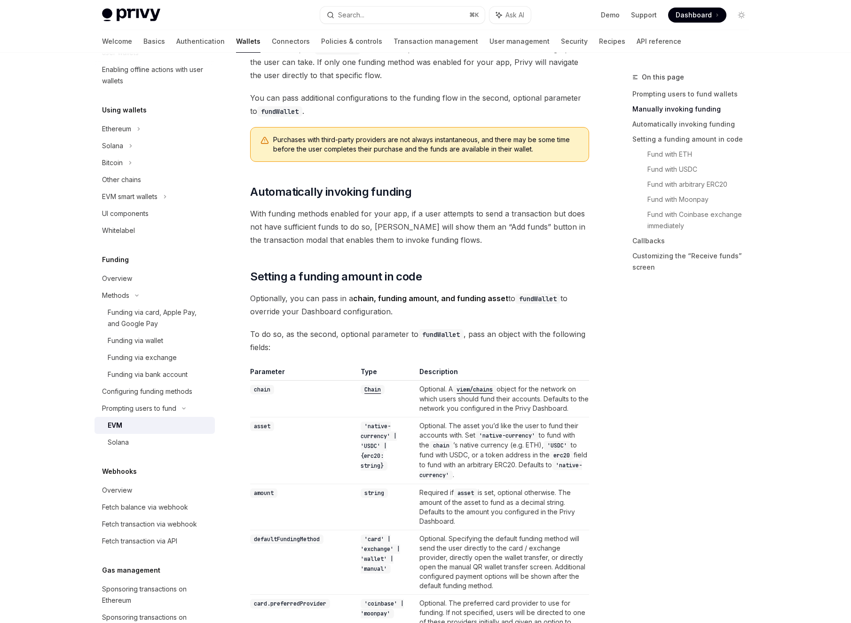
scroll to position [593, 0]
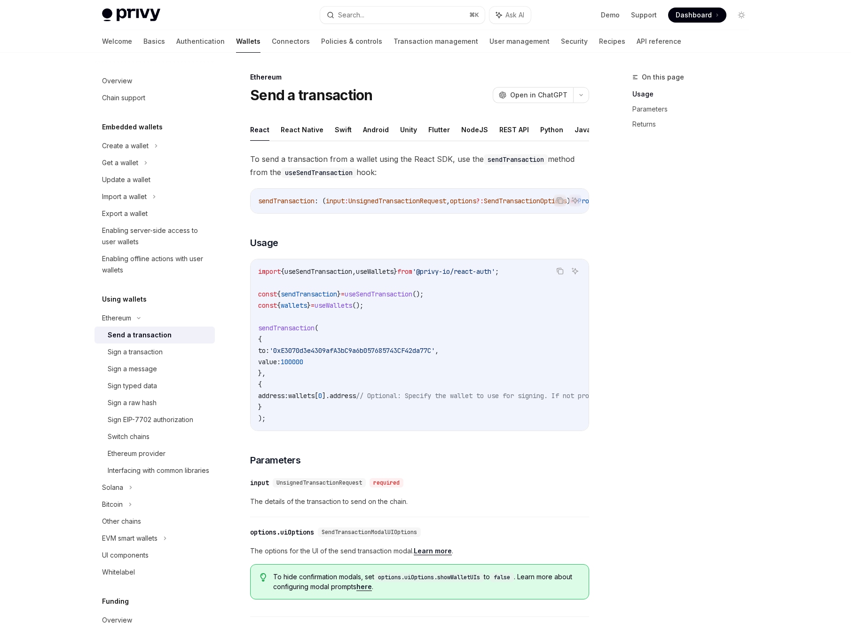
type textarea "*"
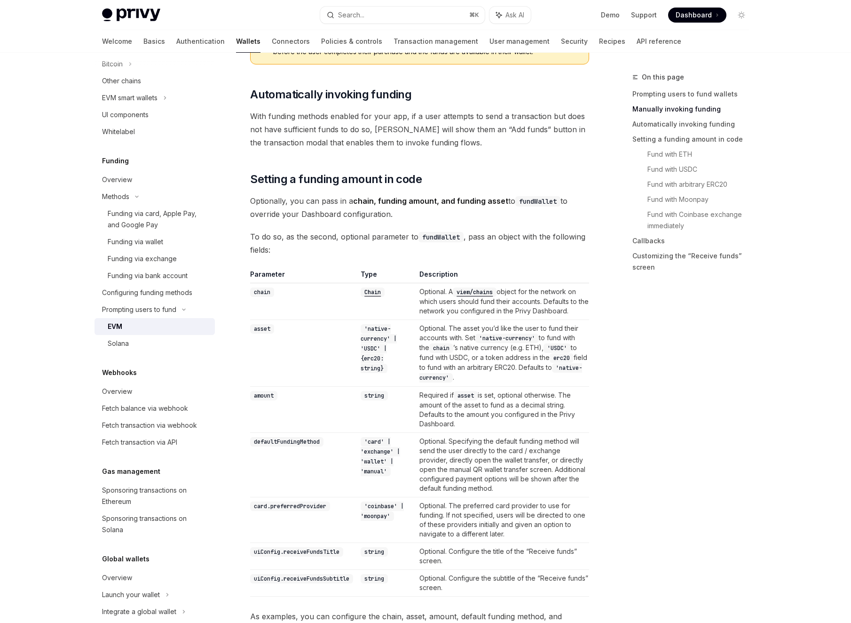
scroll to position [705, 0]
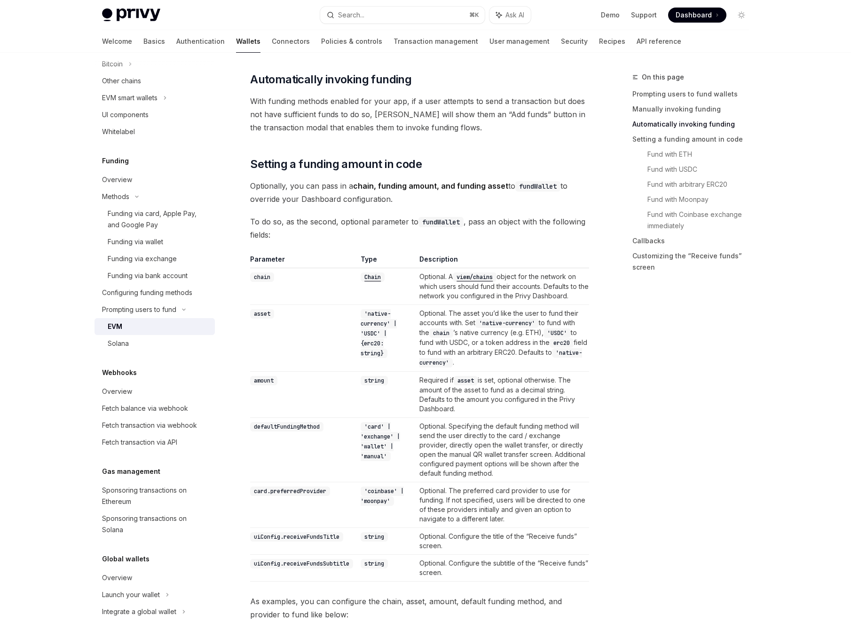
click at [485, 276] on code "viem/chains" at bounding box center [475, 276] width 44 height 9
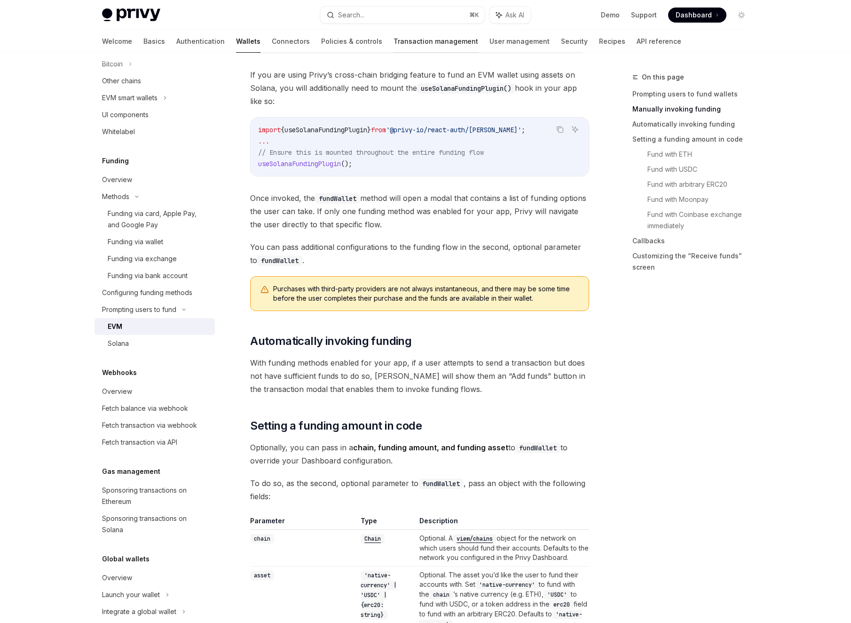
scroll to position [415, 0]
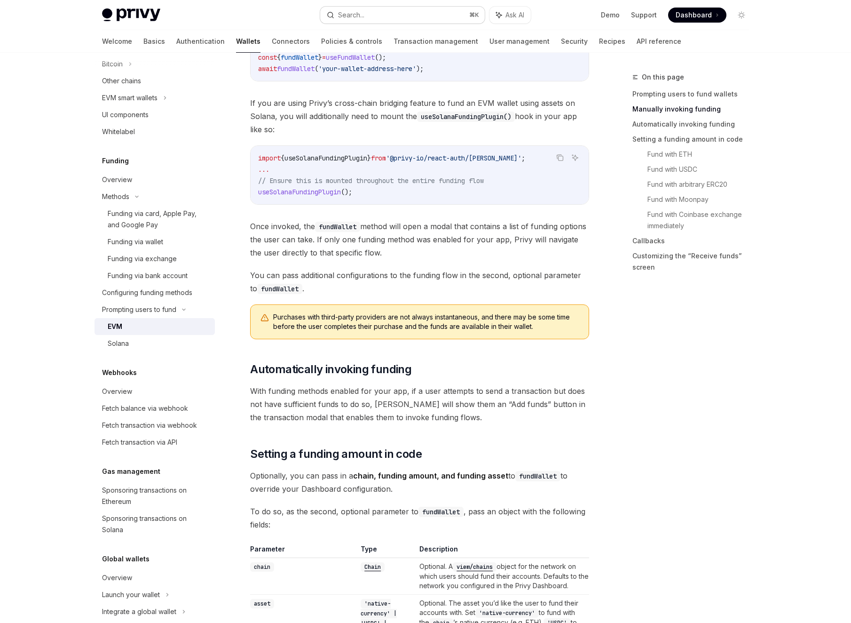
click at [380, 21] on button "Search... ⌘ K" at bounding box center [402, 15] width 165 height 17
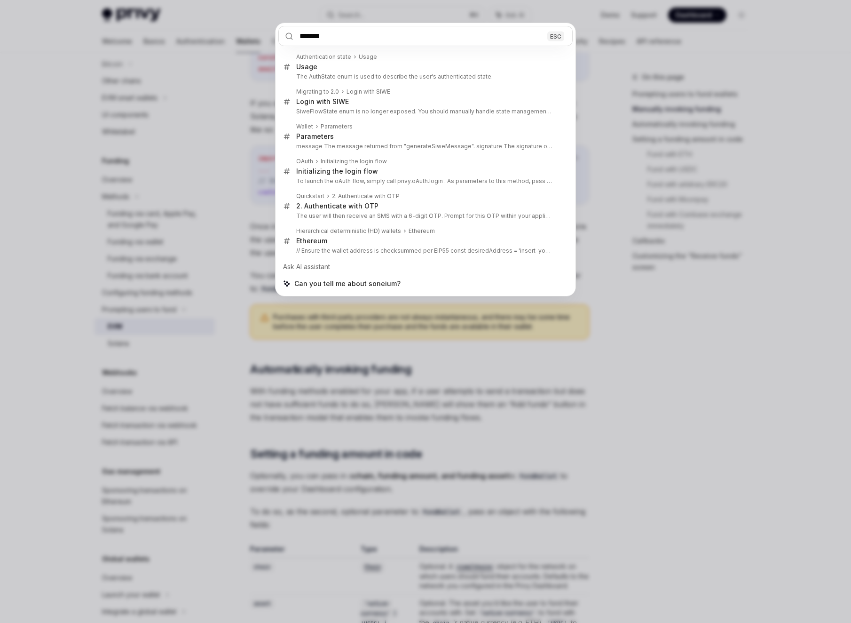
type input "*******"
click at [236, 192] on div "******* ESC Authentication state Usage Usage The AuthState enum is used to desc…" at bounding box center [425, 311] width 851 height 623
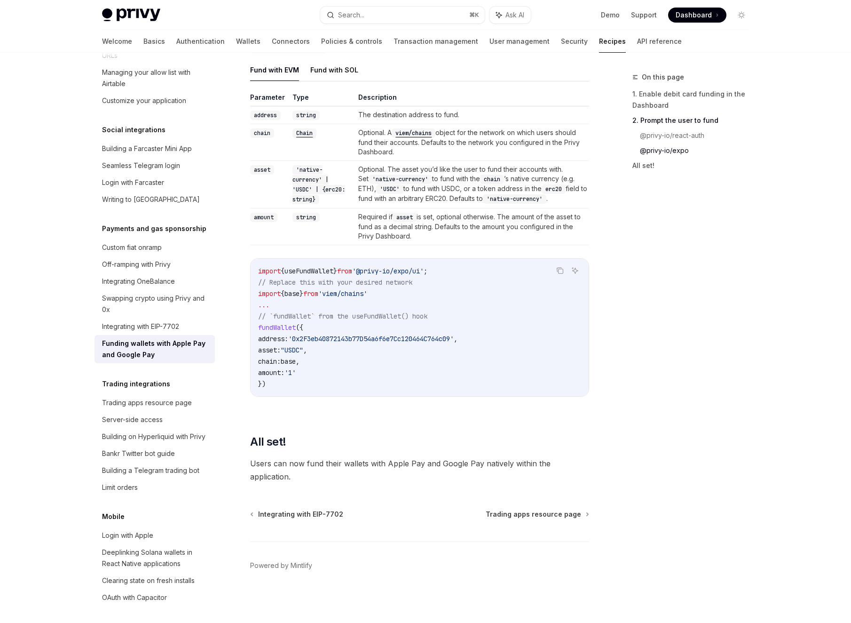
scroll to position [1055, 0]
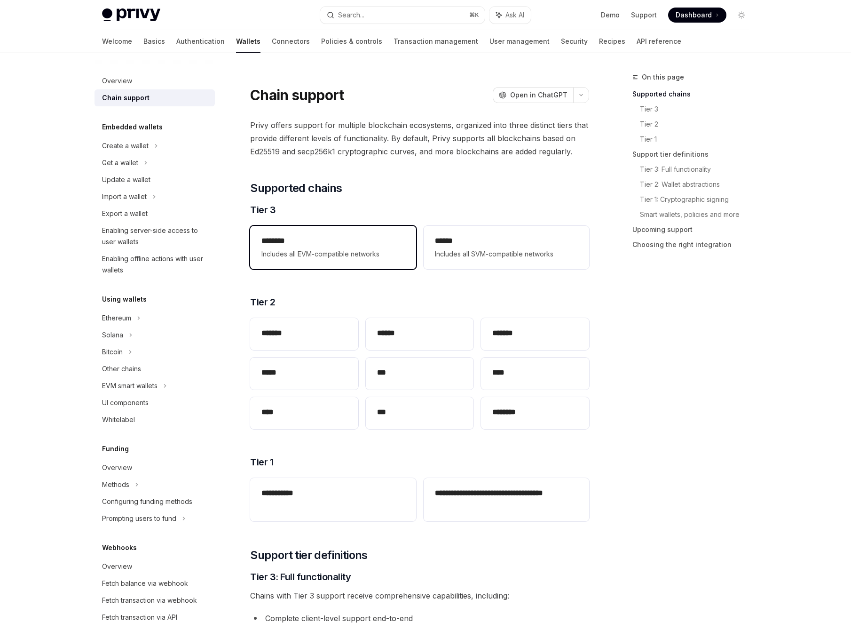
click at [339, 253] on span "Includes all EVM-compatible networks" at bounding box center [333, 253] width 143 height 11
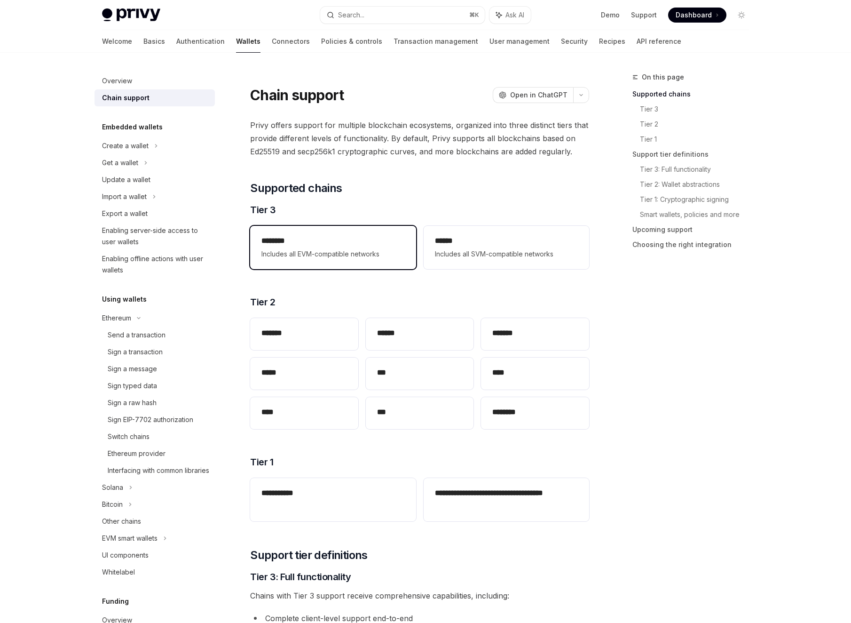
click at [373, 252] on span "Includes all EVM-compatible networks" at bounding box center [333, 253] width 143 height 11
type textarea "*"
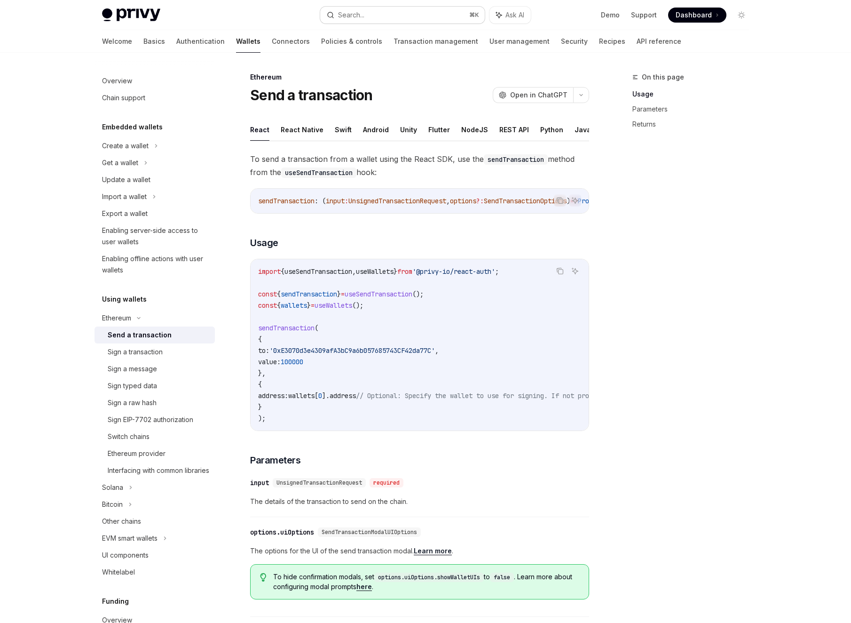
click at [459, 17] on button "Search... ⌘ K" at bounding box center [402, 15] width 165 height 17
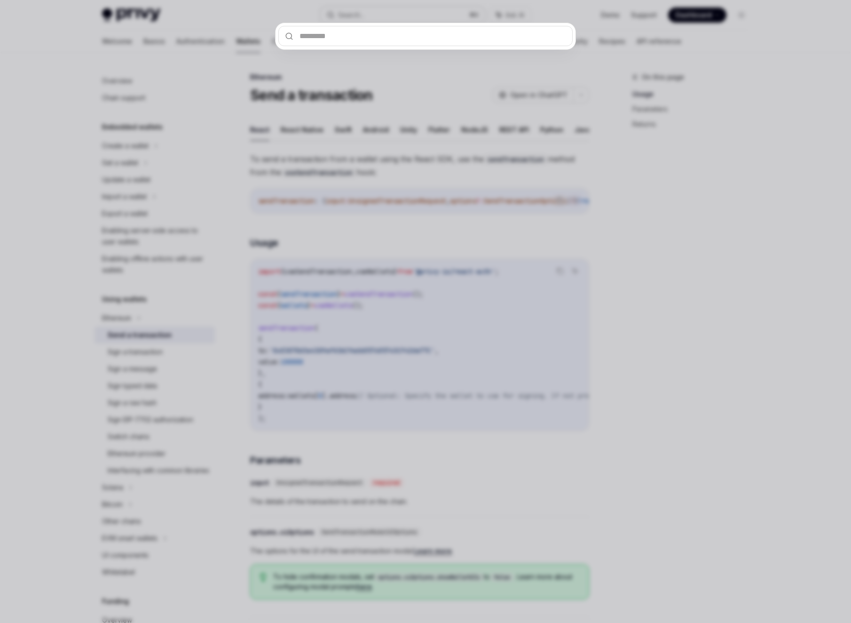
type input "**********"
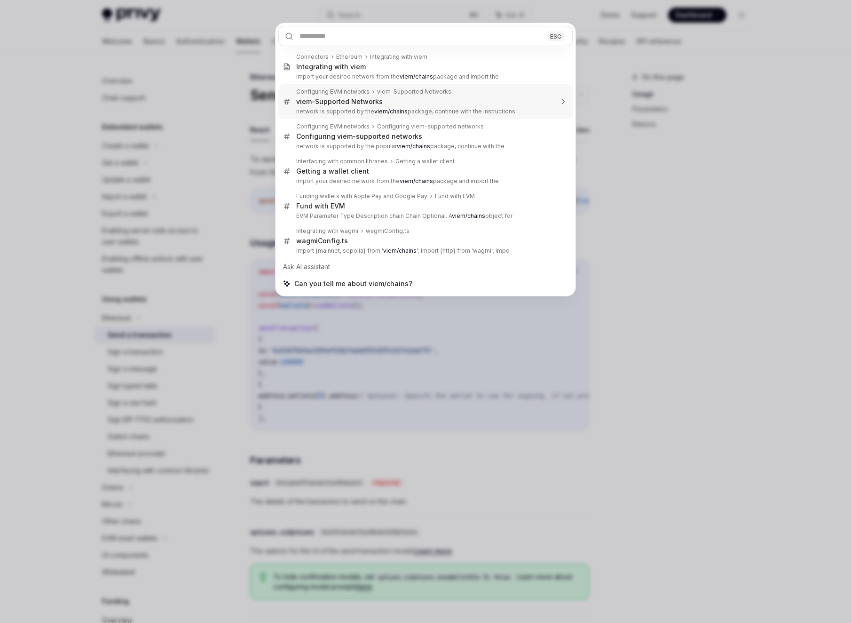
type textarea "*"
